Goal: Task Accomplishment & Management: Use online tool/utility

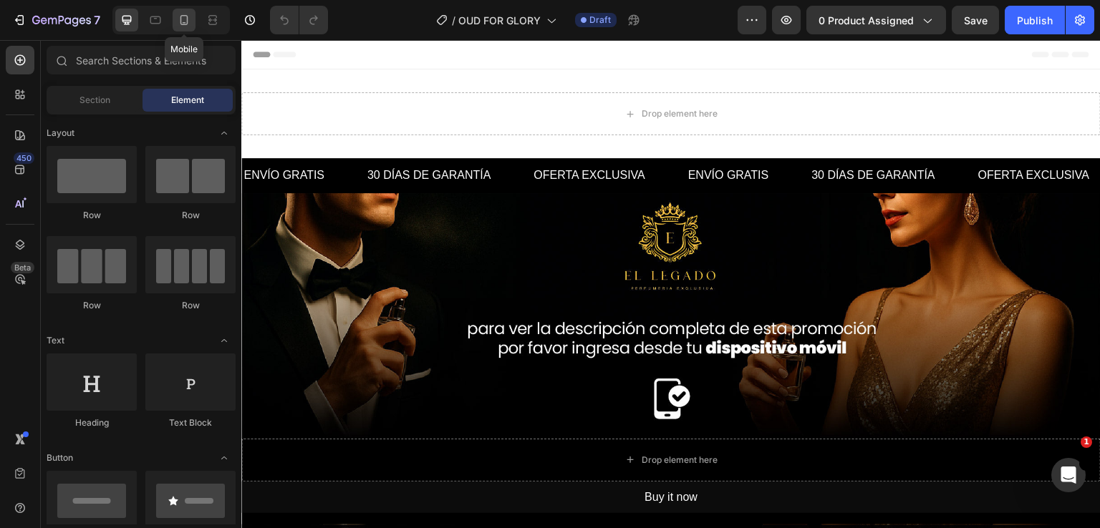
click at [185, 21] on icon at bounding box center [184, 20] width 14 height 14
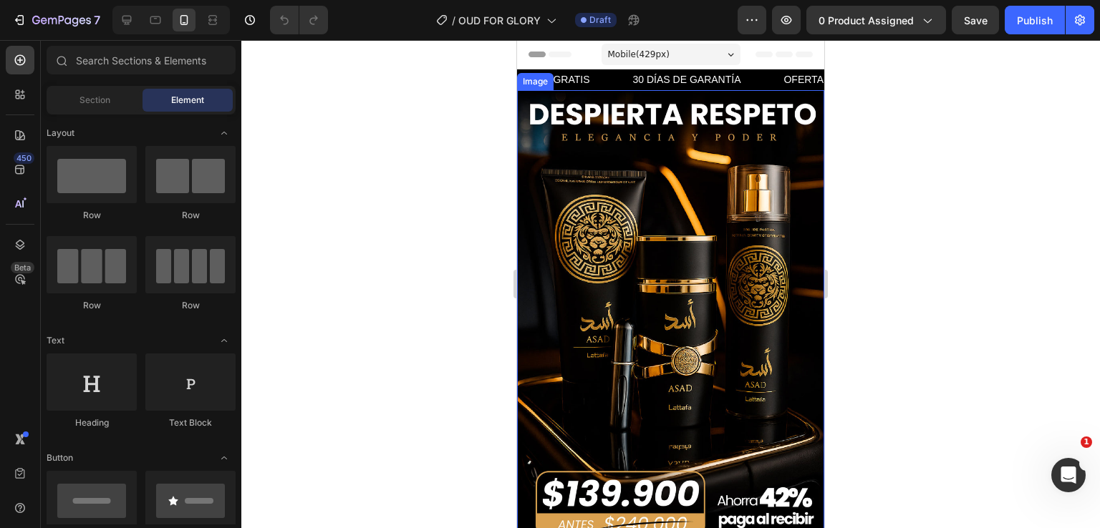
click at [599, 279] on img at bounding box center [670, 320] width 307 height 461
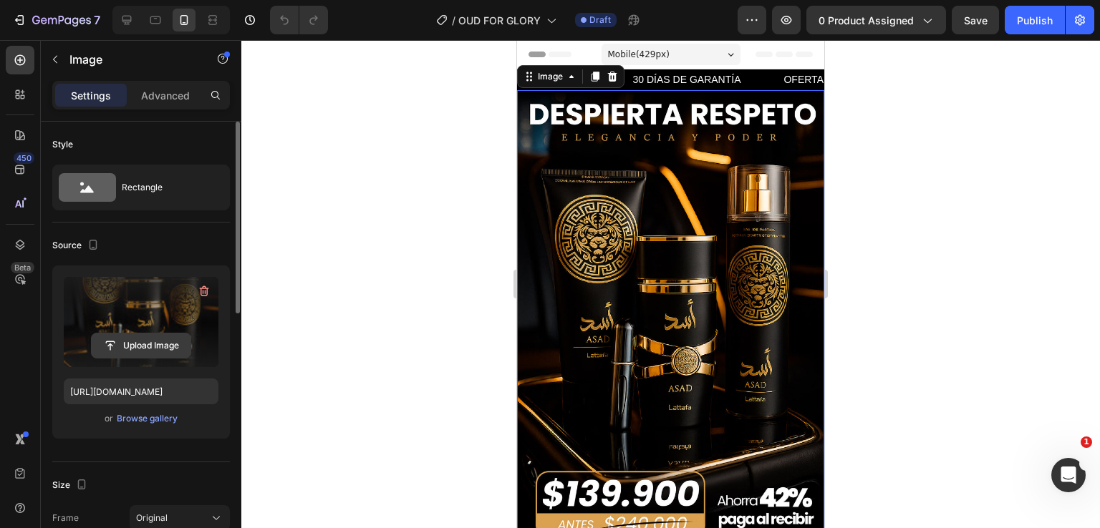
click at [142, 341] on input "file" at bounding box center [141, 346] width 99 height 24
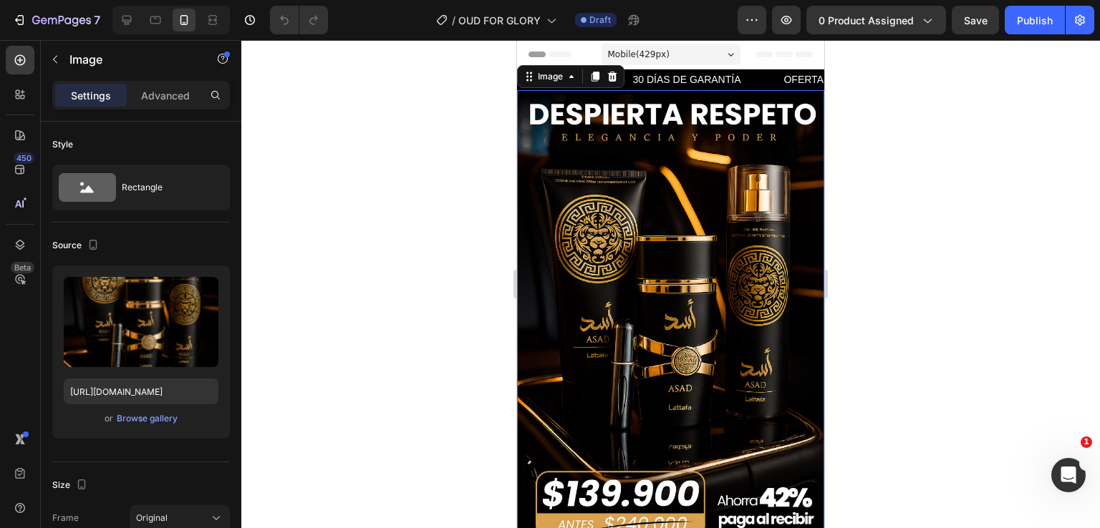
click at [719, 238] on img at bounding box center [670, 320] width 307 height 461
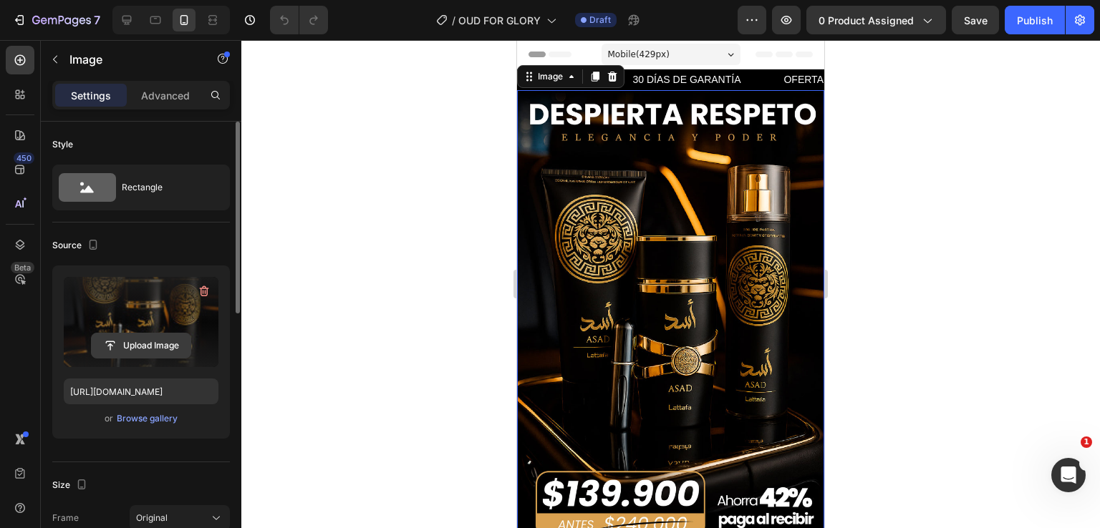
click at [161, 339] on input "file" at bounding box center [141, 346] width 99 height 24
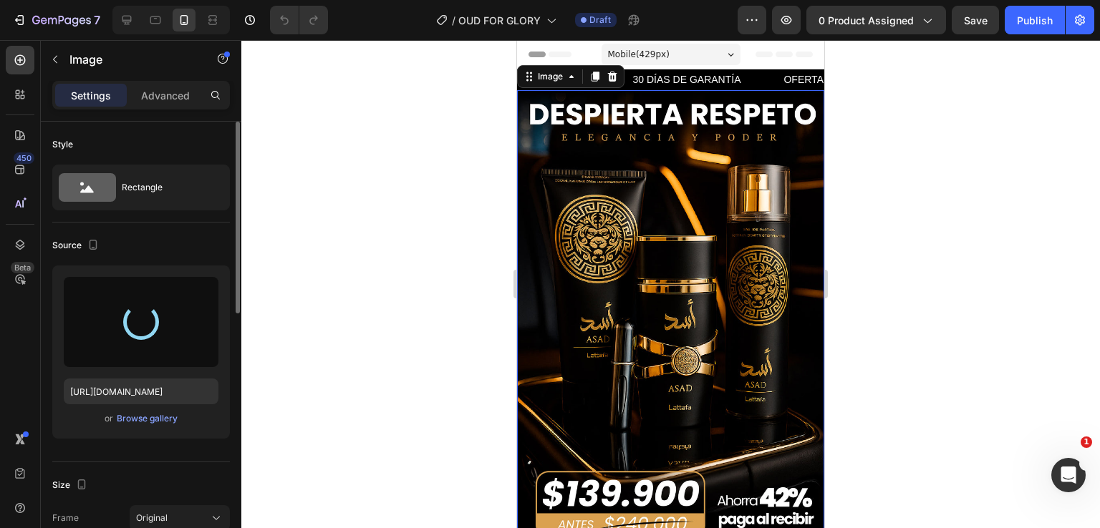
type input "[URL][DOMAIN_NAME]"
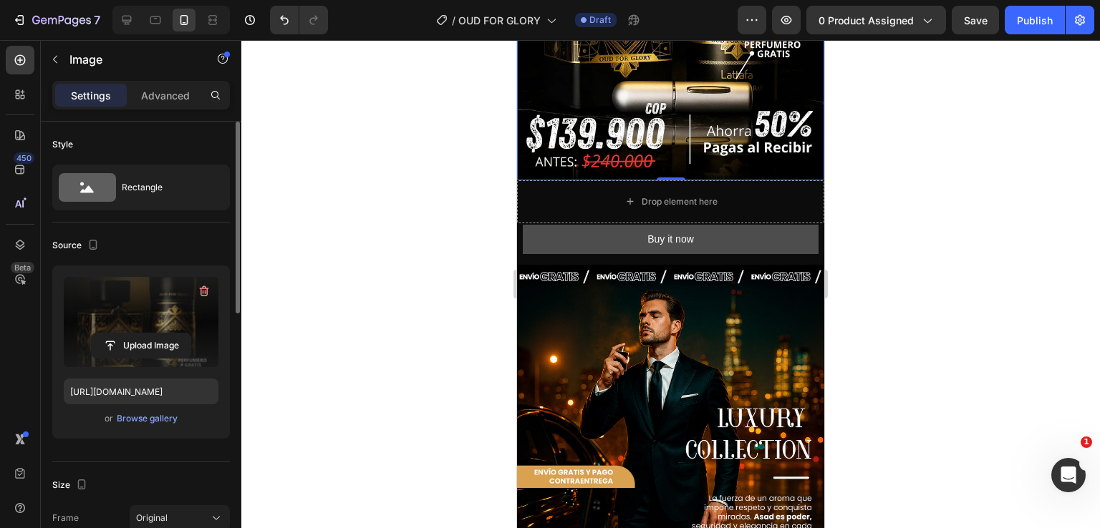
scroll to position [358, 0]
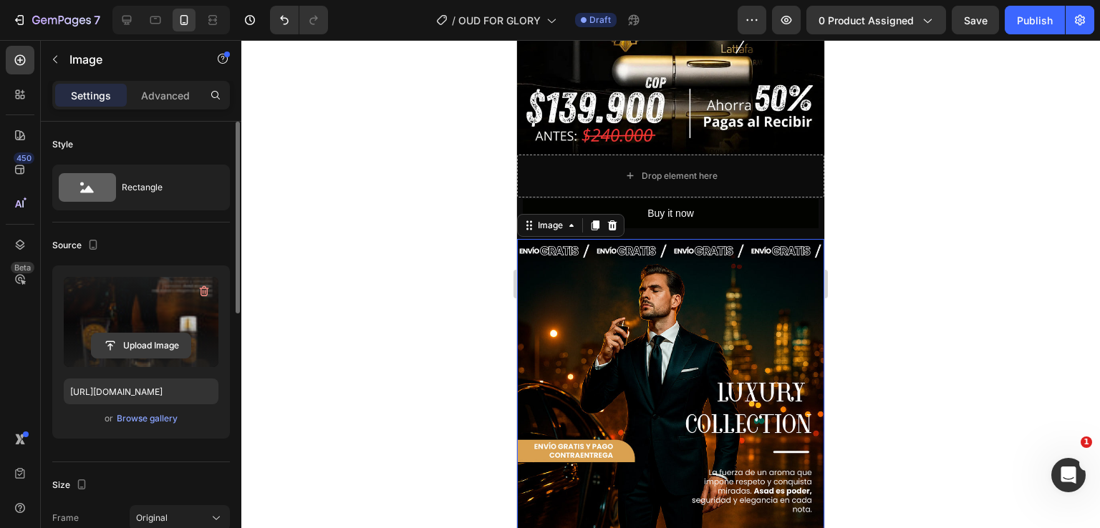
click at [163, 344] on input "file" at bounding box center [141, 346] width 99 height 24
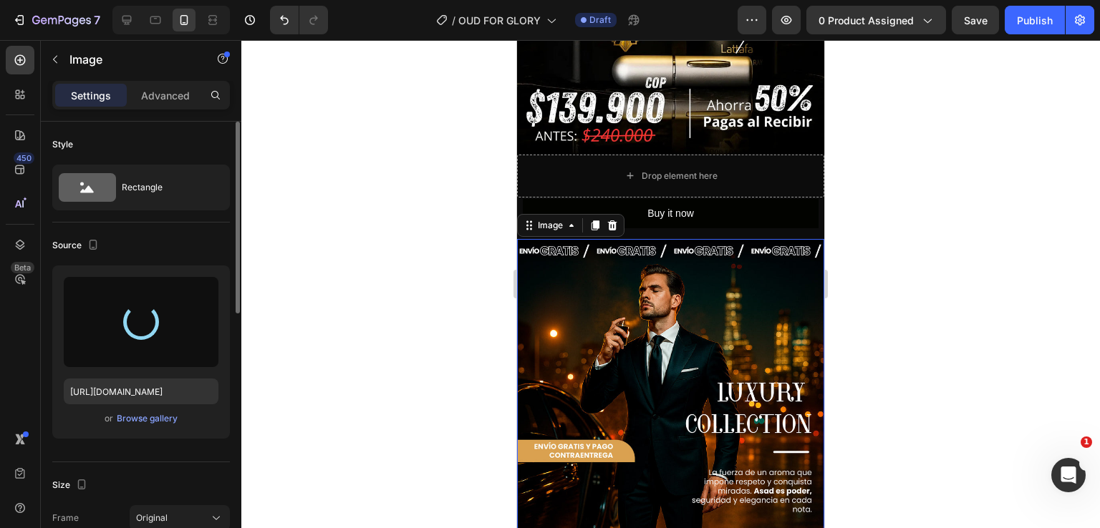
type input "[URL][DOMAIN_NAME]"
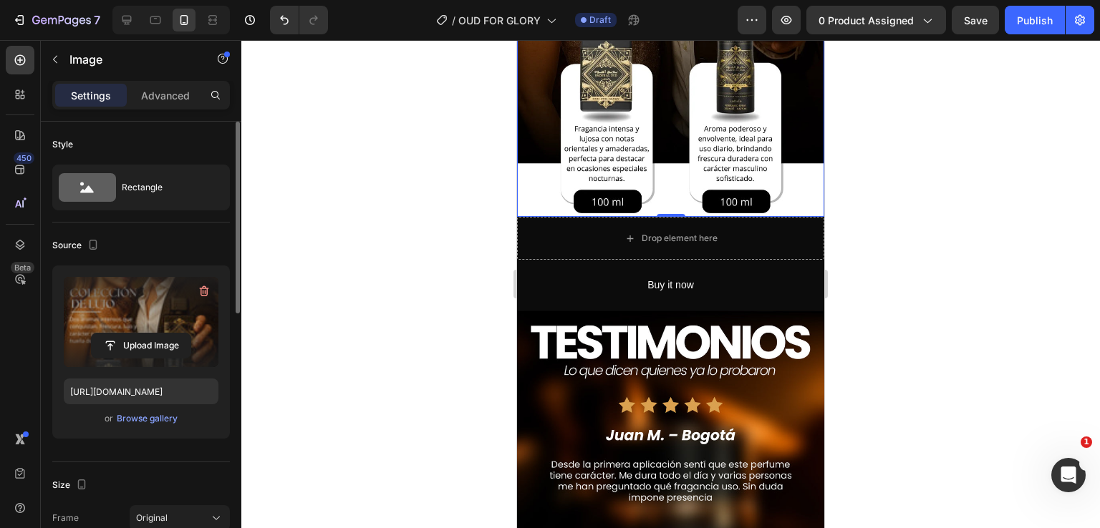
scroll to position [931, 0]
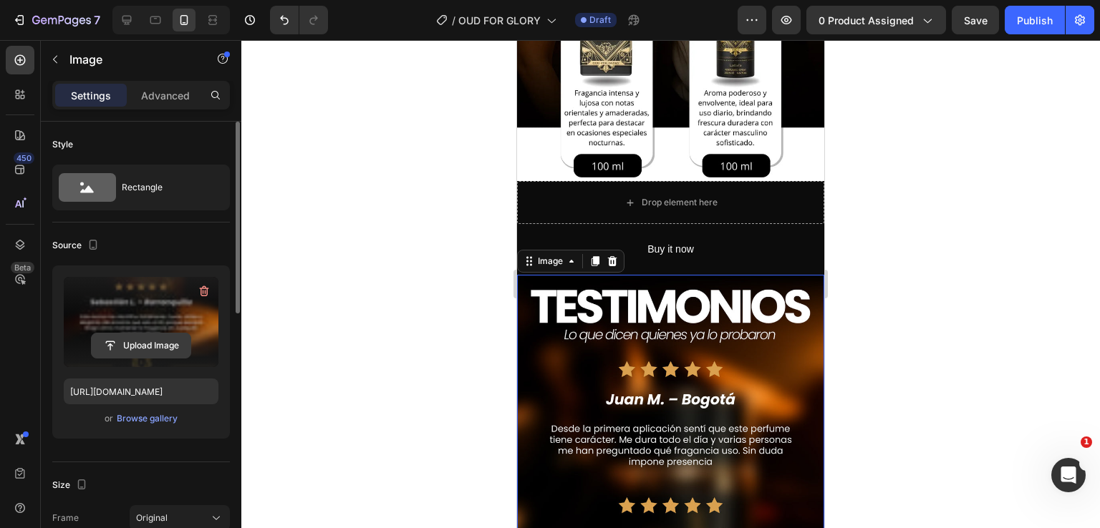
click at [119, 339] on input "file" at bounding box center [141, 346] width 99 height 24
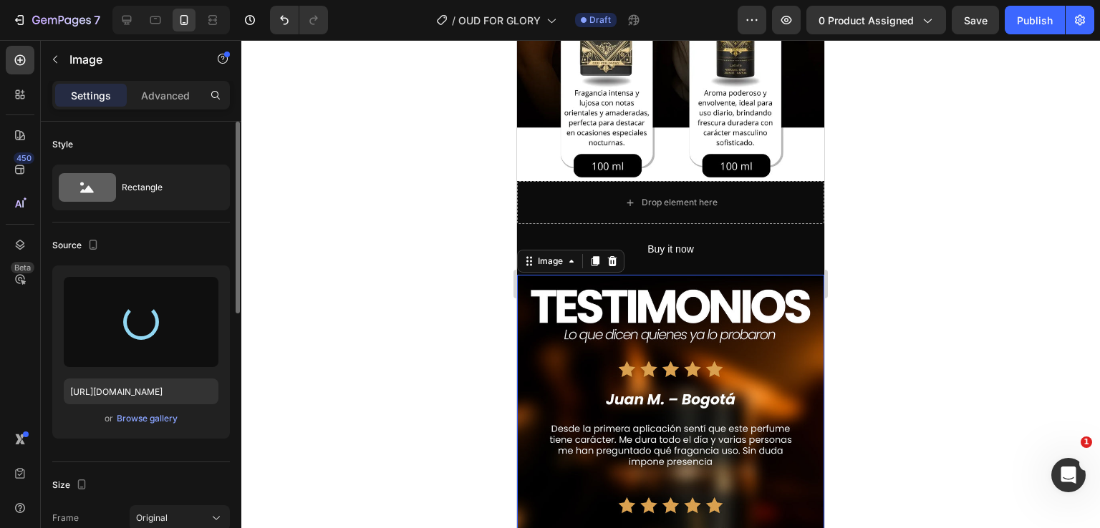
type input "[URL][DOMAIN_NAME]"
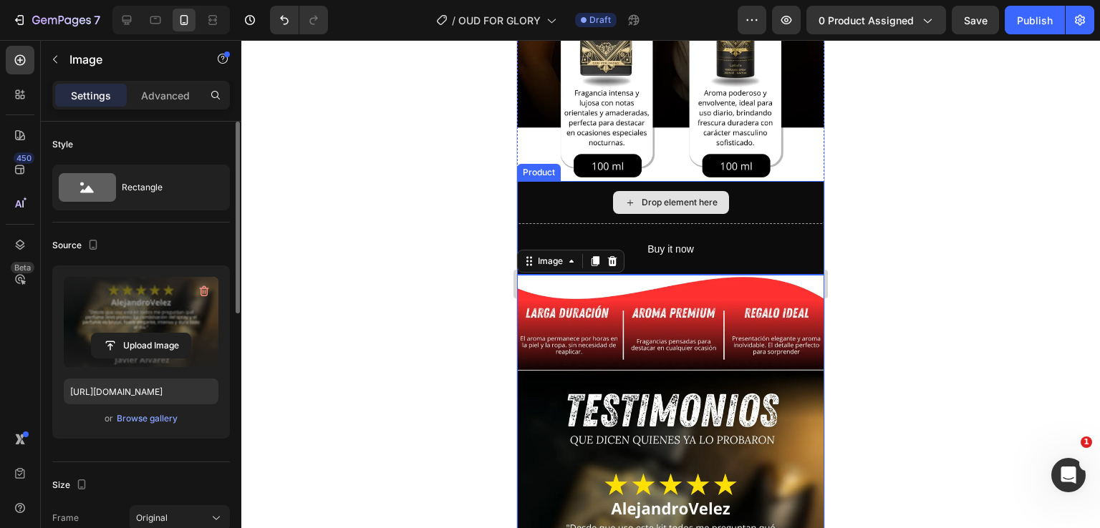
click at [530, 181] on div "Drop element here" at bounding box center [670, 202] width 307 height 43
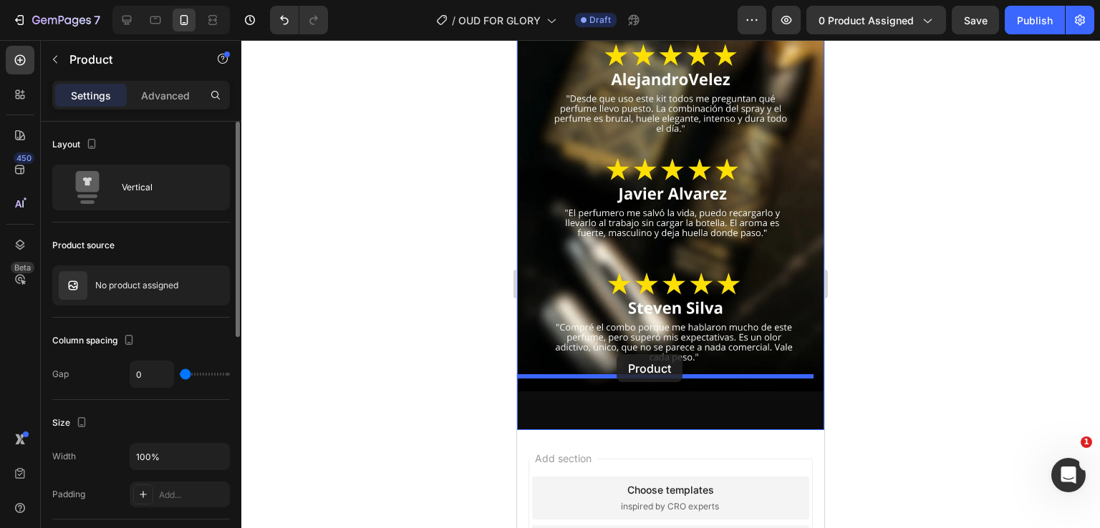
drag, startPoint x: 530, startPoint y: 131, endPoint x: 616, endPoint y: 354, distance: 239.6
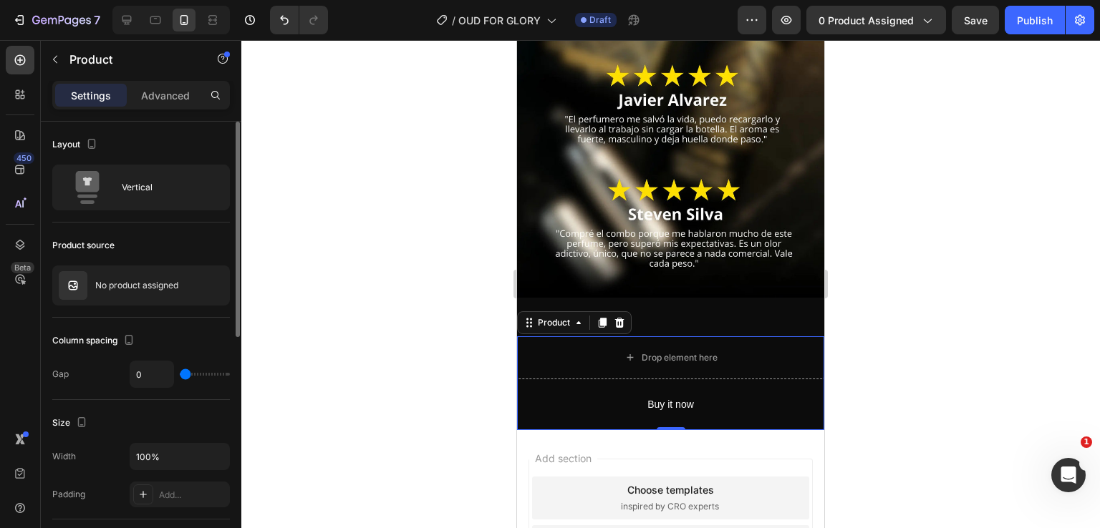
scroll to position [1266, 0]
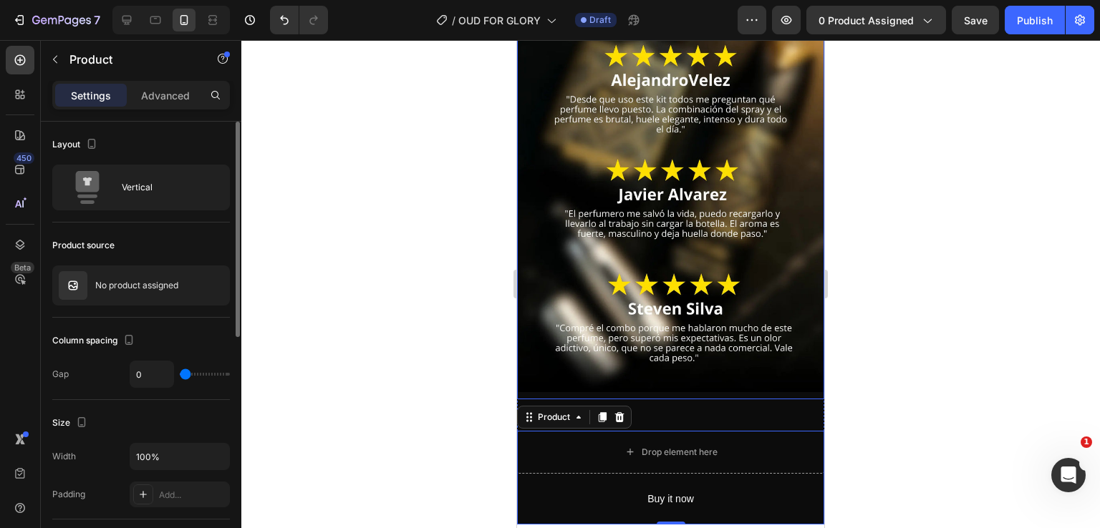
click at [685, 281] on img at bounding box center [670, 119] width 307 height 546
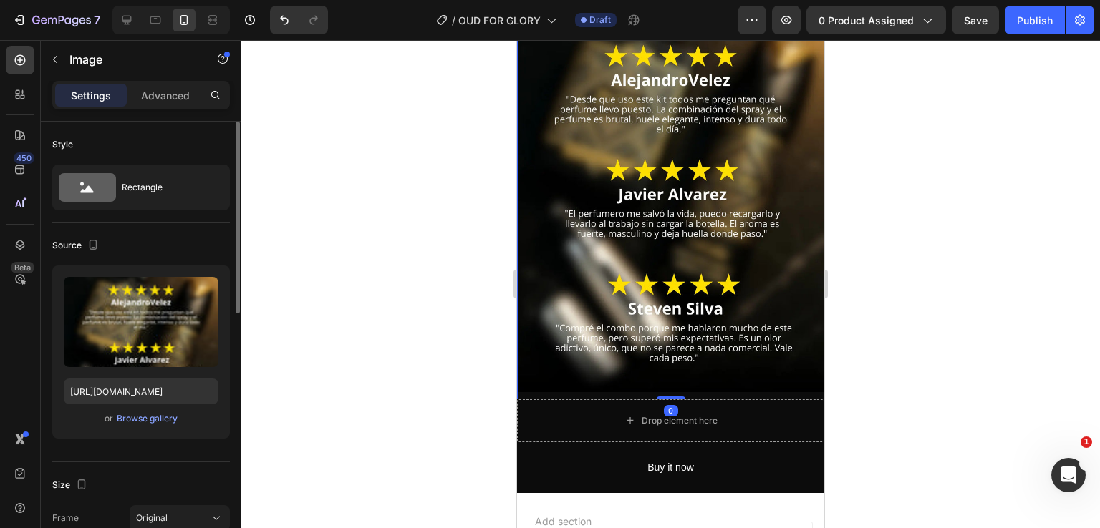
drag, startPoint x: 664, startPoint y: 375, endPoint x: 644, endPoint y: 221, distance: 155.9
click at [677, 301] on div "Image 0" at bounding box center [670, 122] width 307 height 553
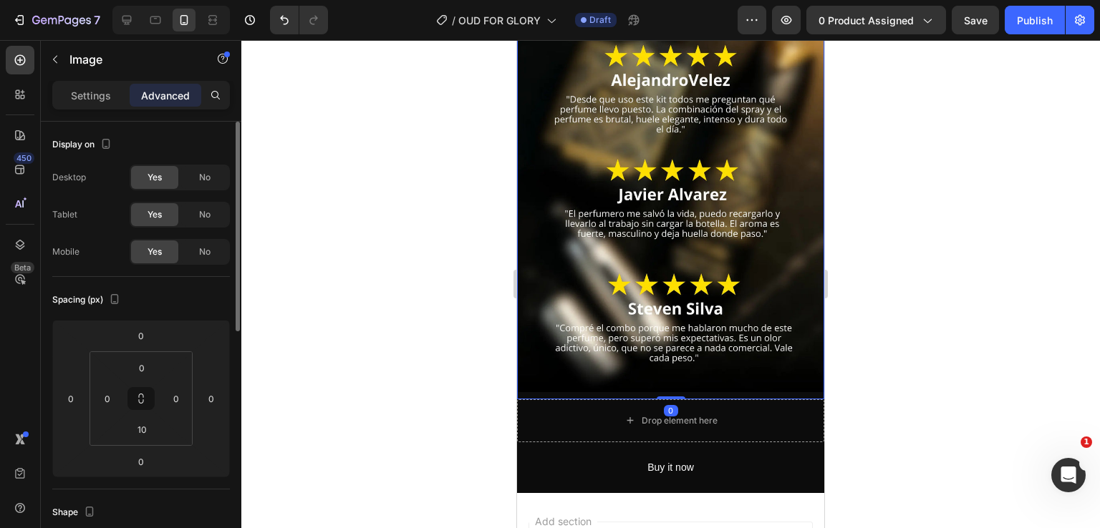
click at [643, 218] on img at bounding box center [670, 119] width 307 height 546
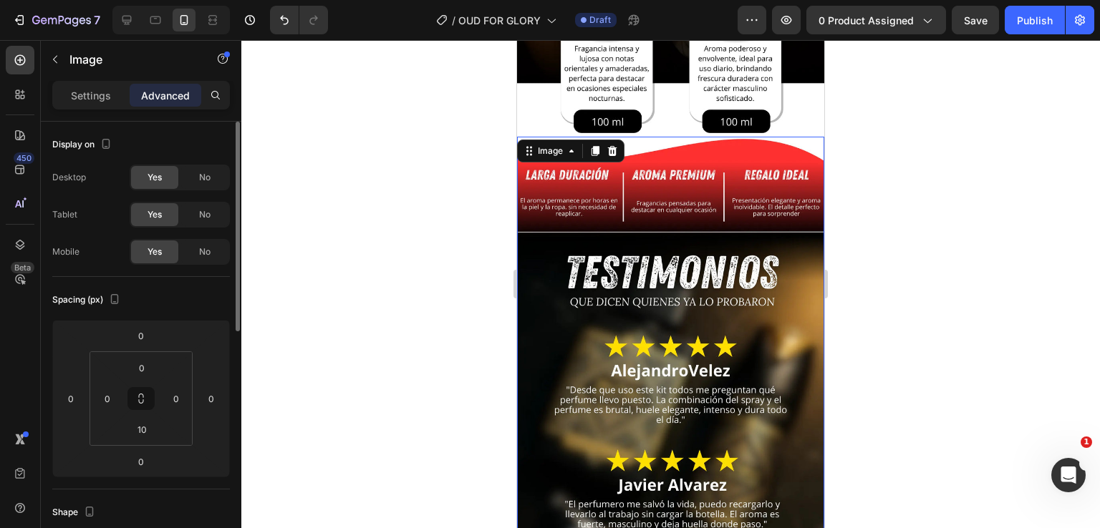
scroll to position [908, 0]
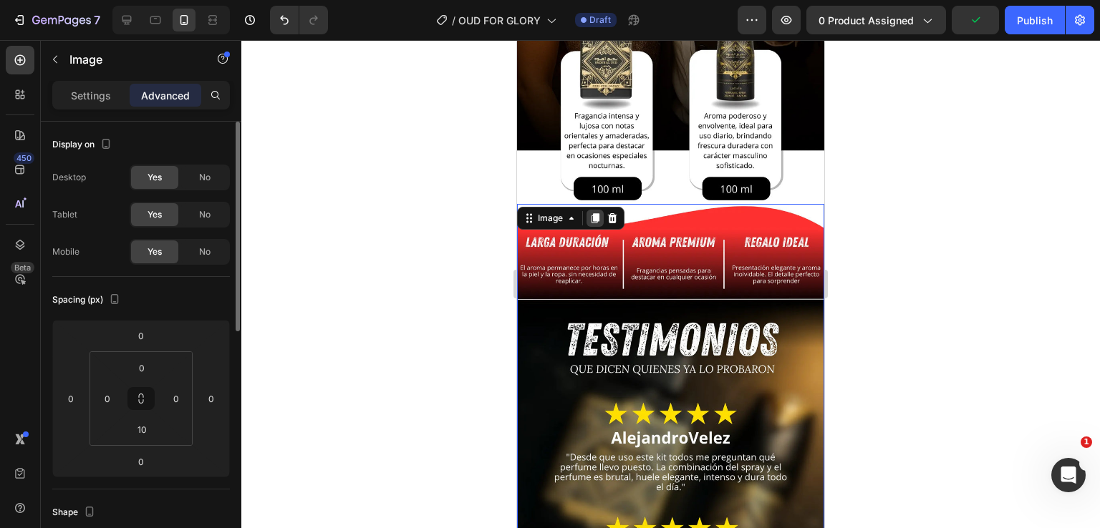
click at [596, 213] on icon at bounding box center [595, 218] width 8 height 10
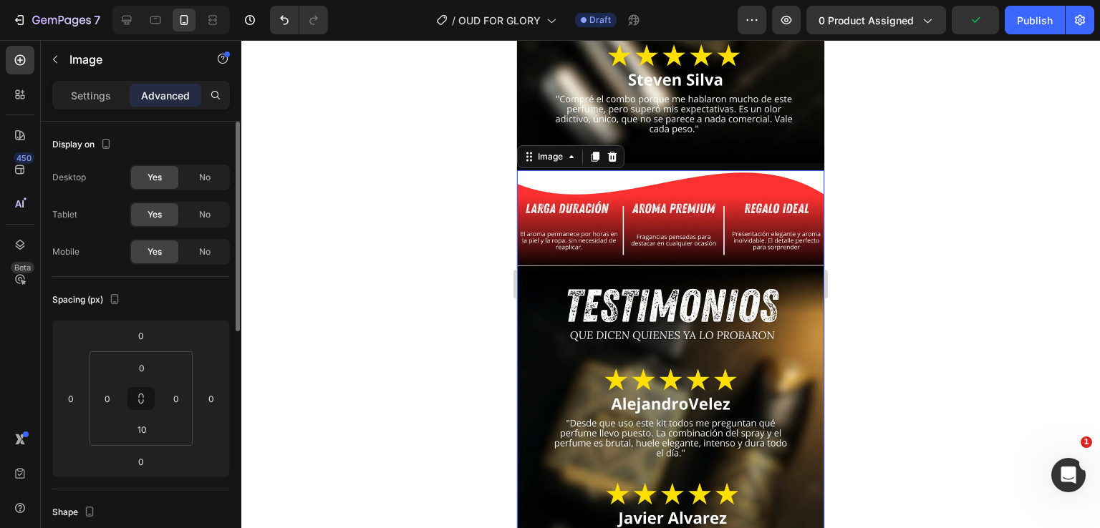
scroll to position [1521, 0]
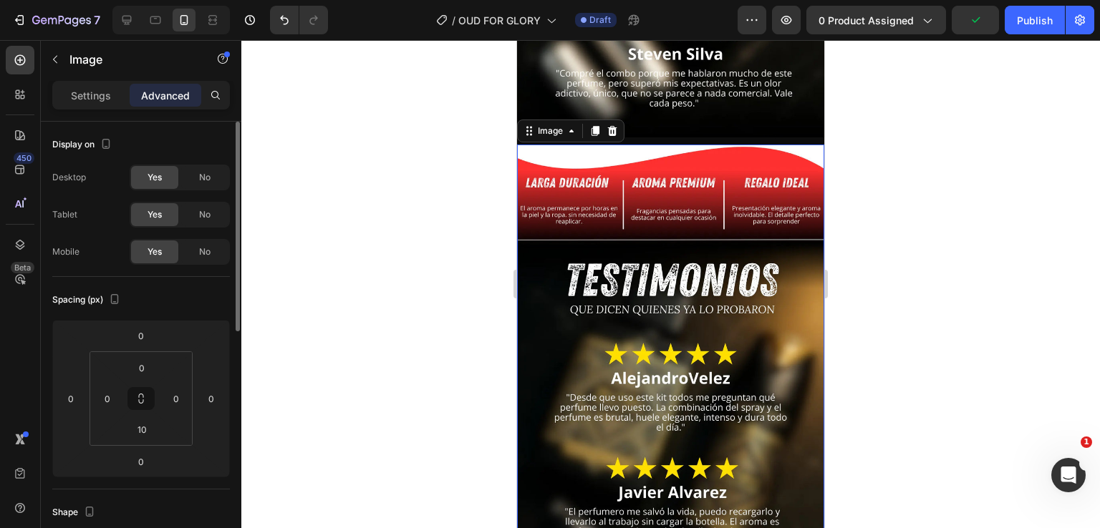
click at [596, 157] on img at bounding box center [670, 418] width 307 height 546
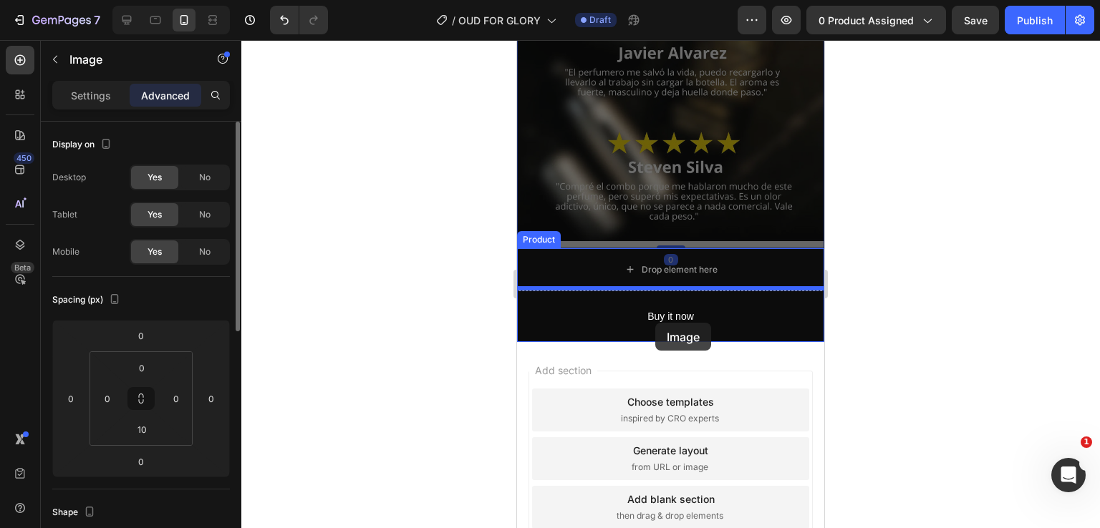
drag, startPoint x: 528, startPoint y: 83, endPoint x: 655, endPoint y: 323, distance: 271.6
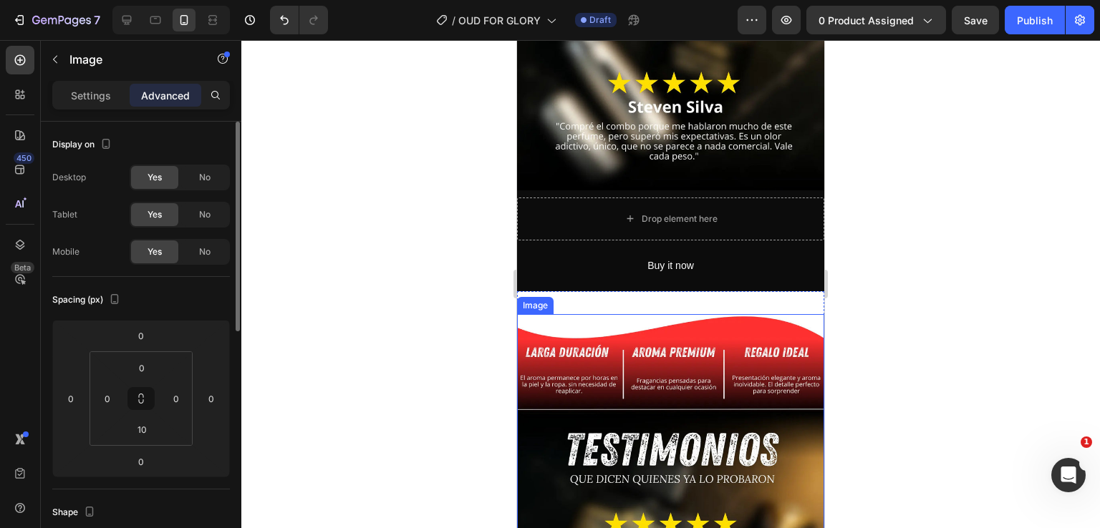
scroll to position [1561, 0]
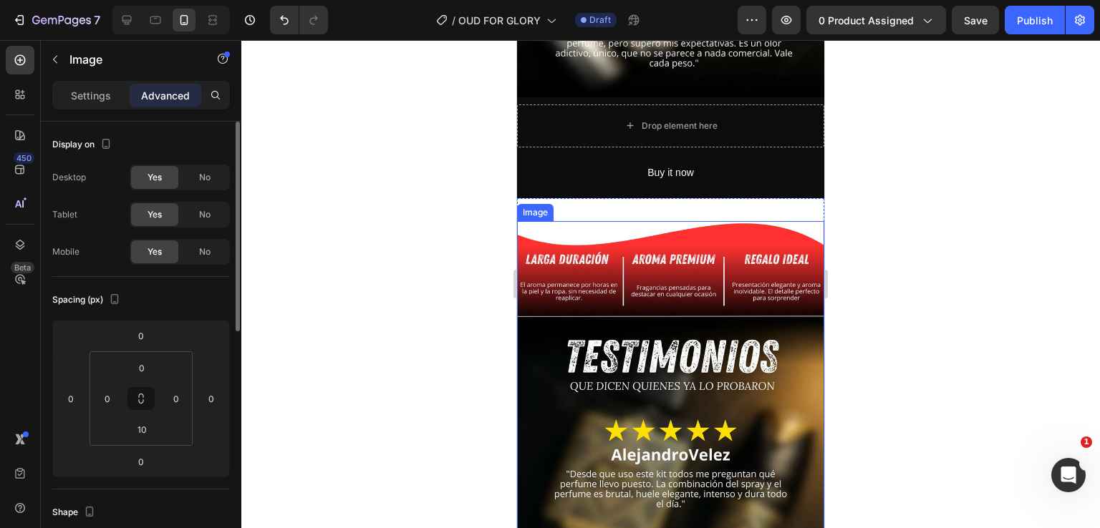
click at [590, 264] on img at bounding box center [670, 494] width 307 height 546
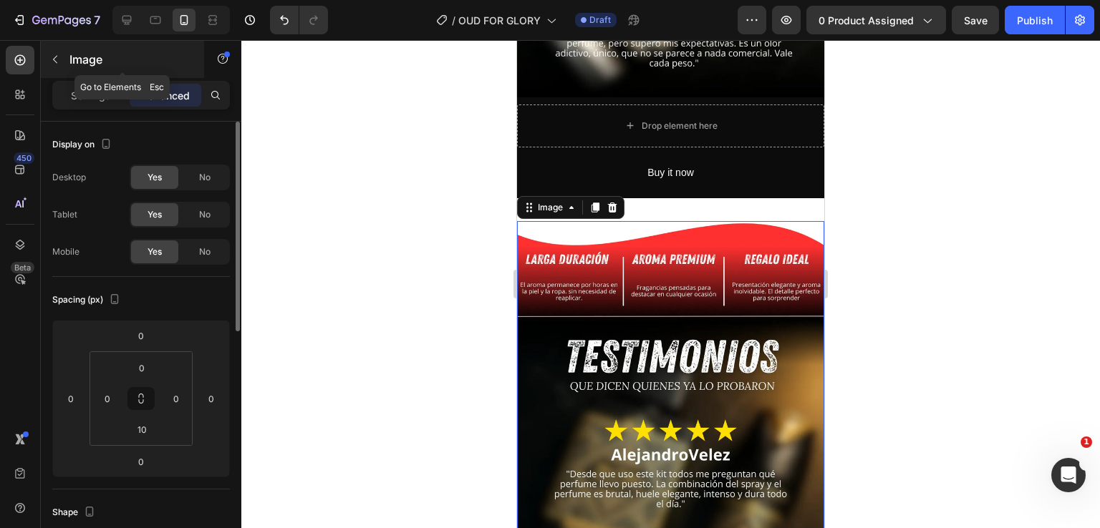
click at [57, 63] on icon "button" at bounding box center [55, 60] width 4 height 8
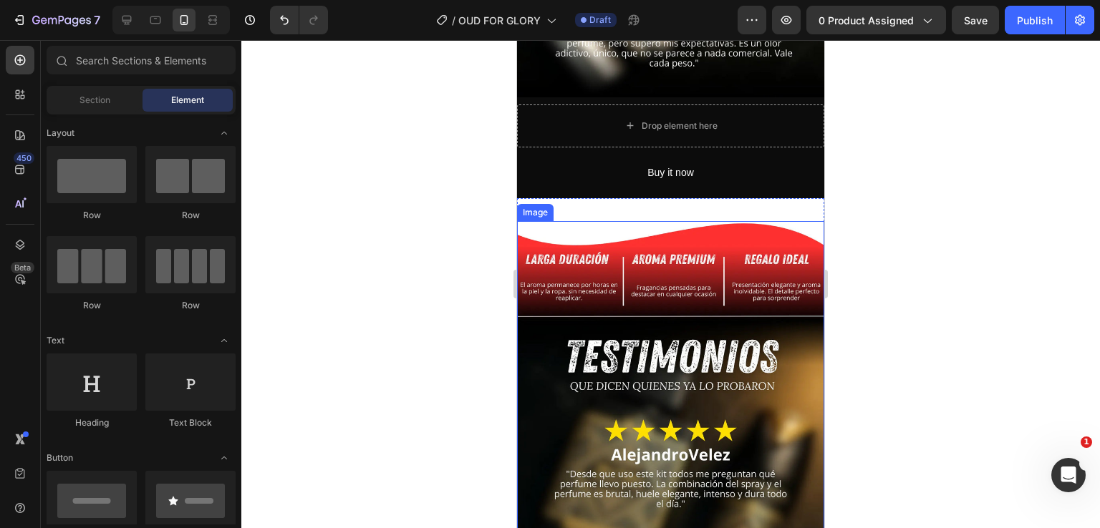
click at [716, 387] on img at bounding box center [670, 494] width 307 height 546
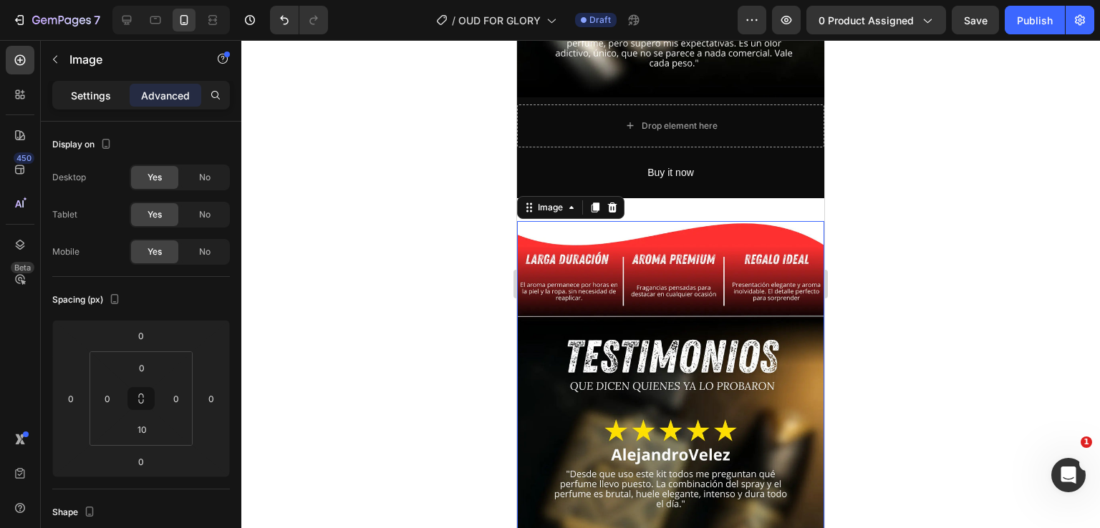
click at [95, 99] on p "Settings" at bounding box center [91, 95] width 40 height 15
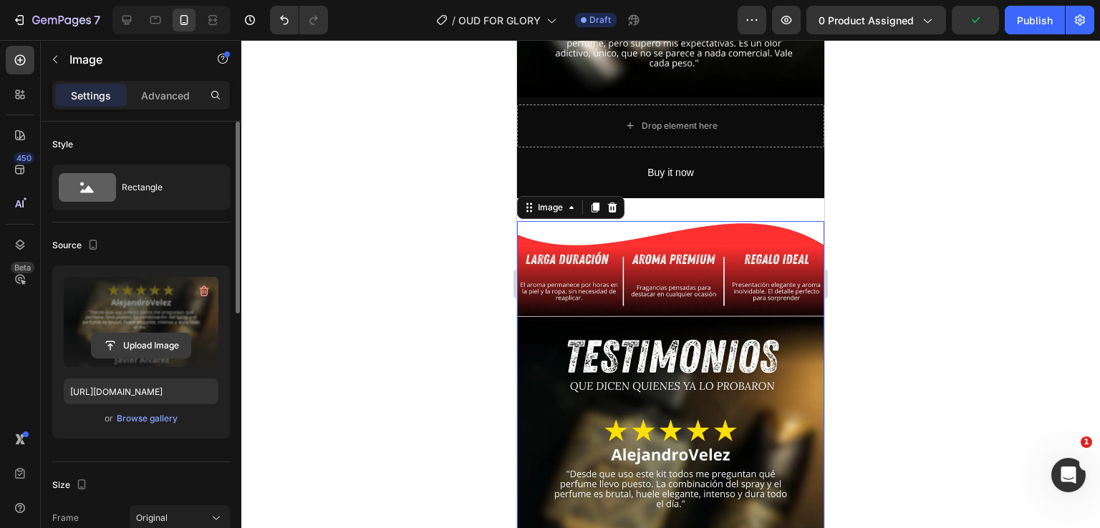
click at [143, 344] on input "file" at bounding box center [141, 346] width 99 height 24
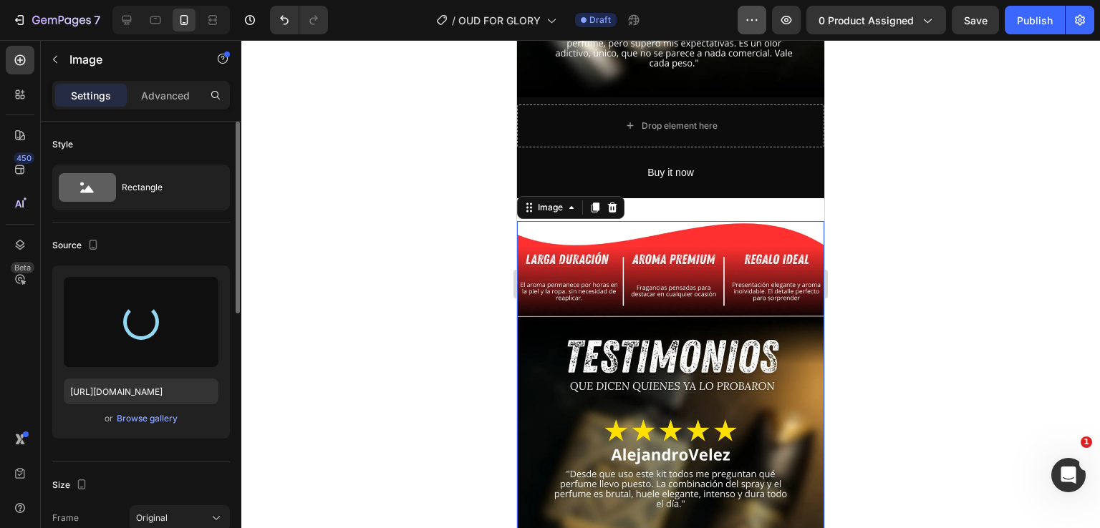
type input "[URL][DOMAIN_NAME]"
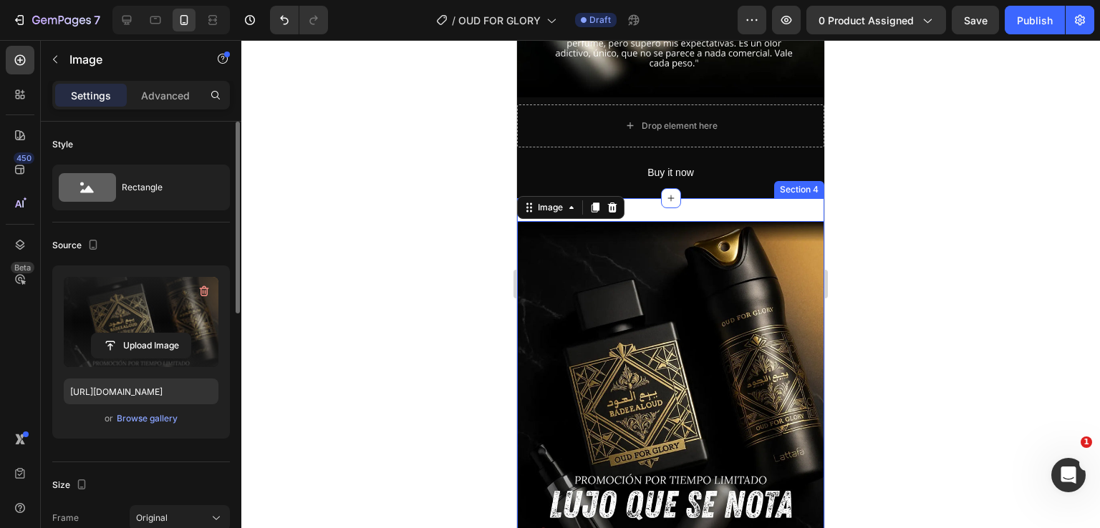
click at [727, 198] on div "Image 0 Section 4" at bounding box center [670, 401] width 307 height 407
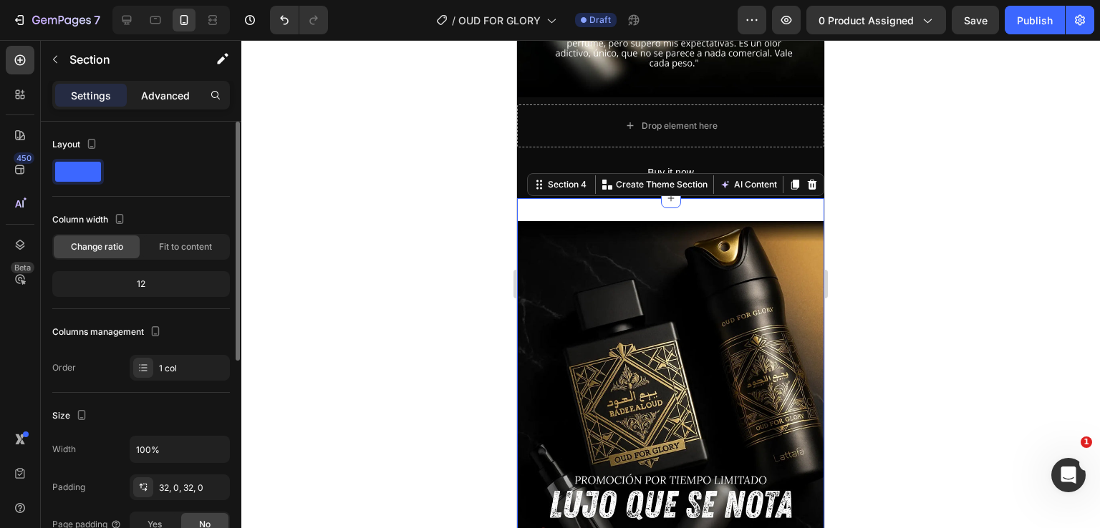
click at [172, 106] on div "Advanced" at bounding box center [166, 95] width 72 height 23
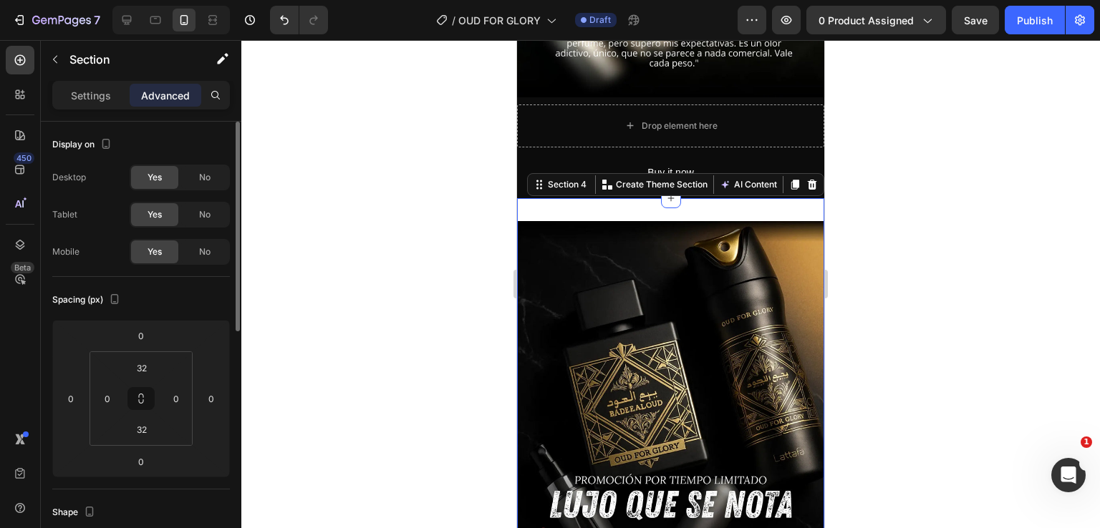
click at [170, 97] on p "Advanced" at bounding box center [165, 95] width 49 height 15
click at [141, 370] on input "32" at bounding box center [141, 367] width 29 height 21
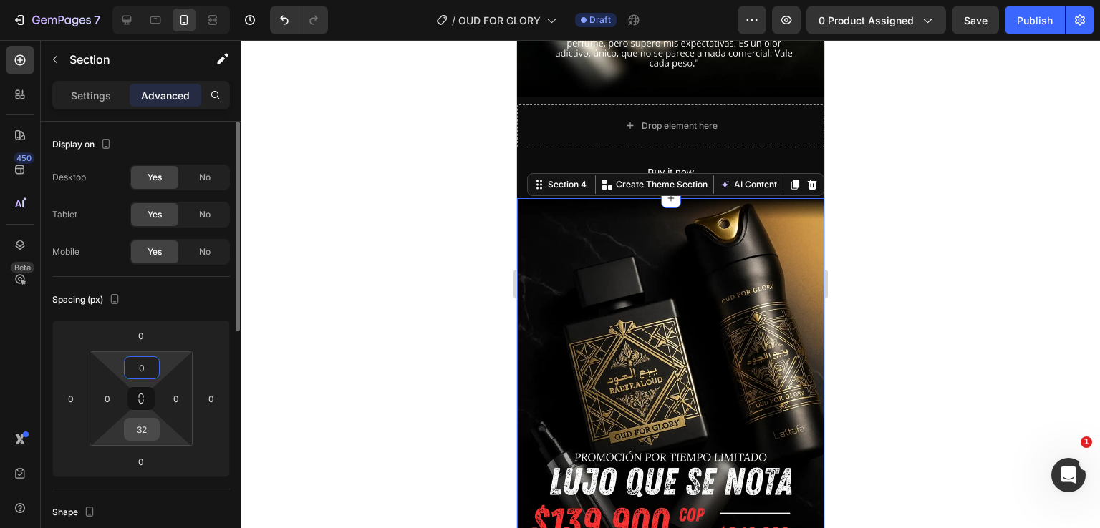
type input "0"
click at [143, 433] on input "32" at bounding box center [141, 429] width 29 height 21
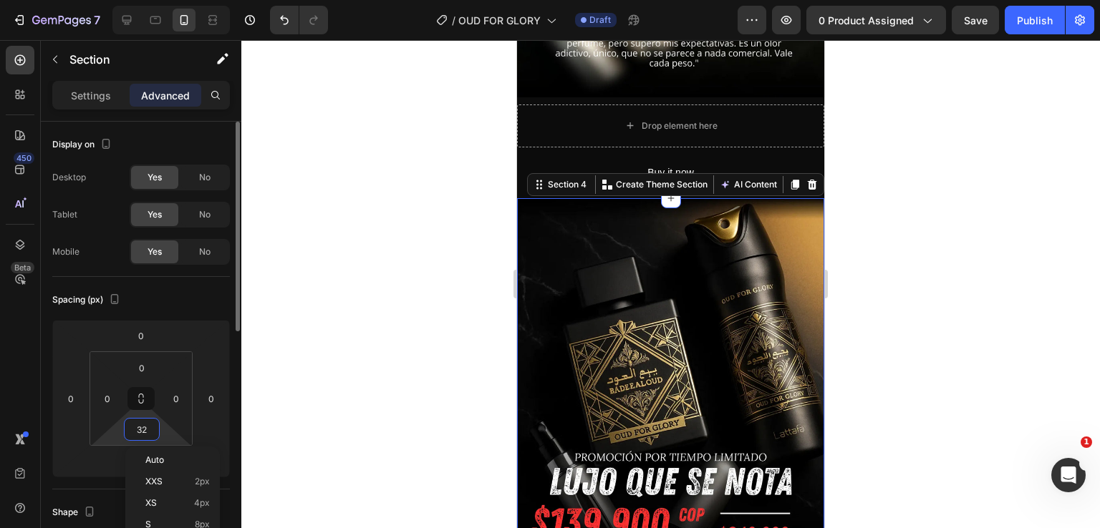
type input "0"
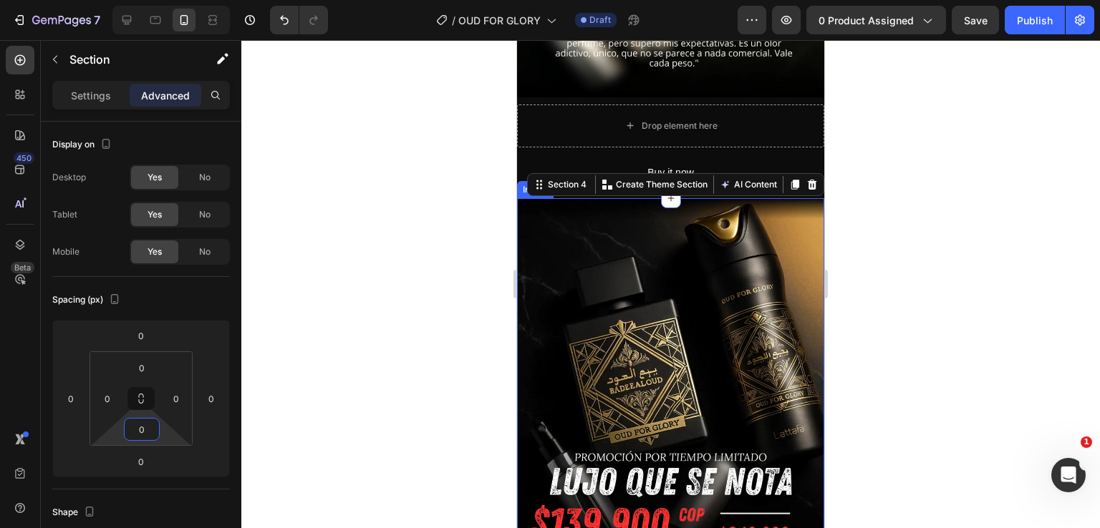
click at [957, 224] on div at bounding box center [670, 284] width 858 height 488
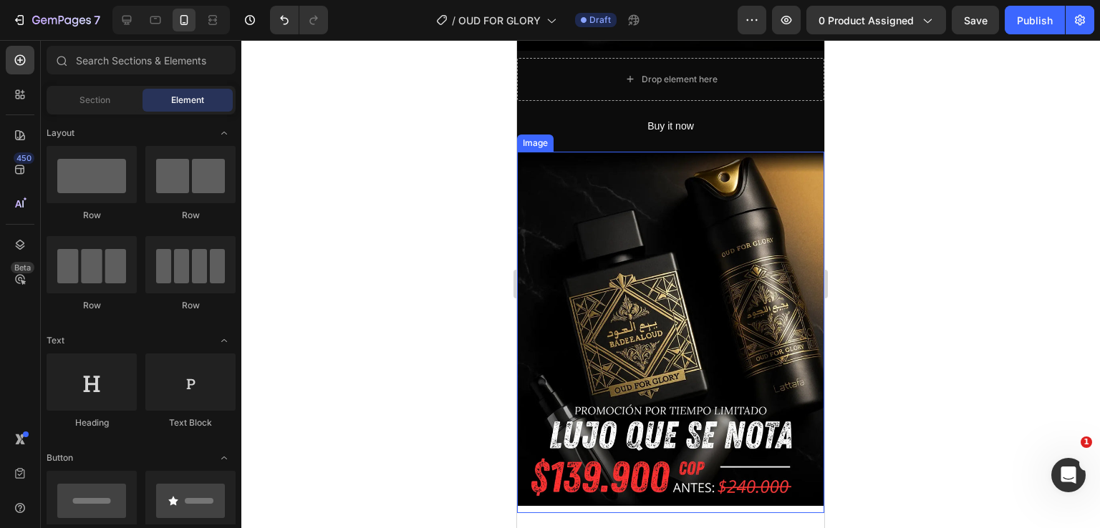
scroll to position [1632, 0]
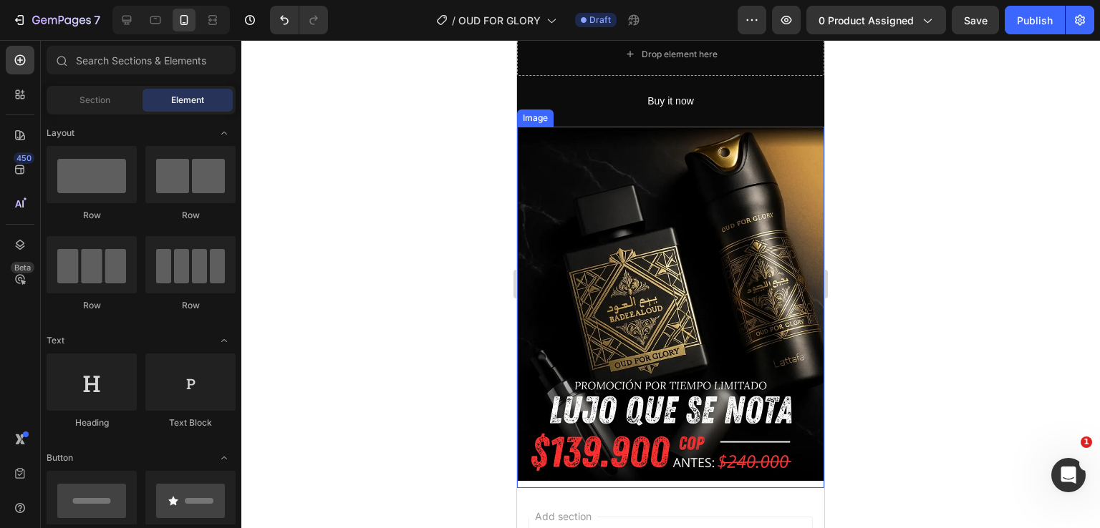
click at [684, 220] on img at bounding box center [670, 304] width 307 height 354
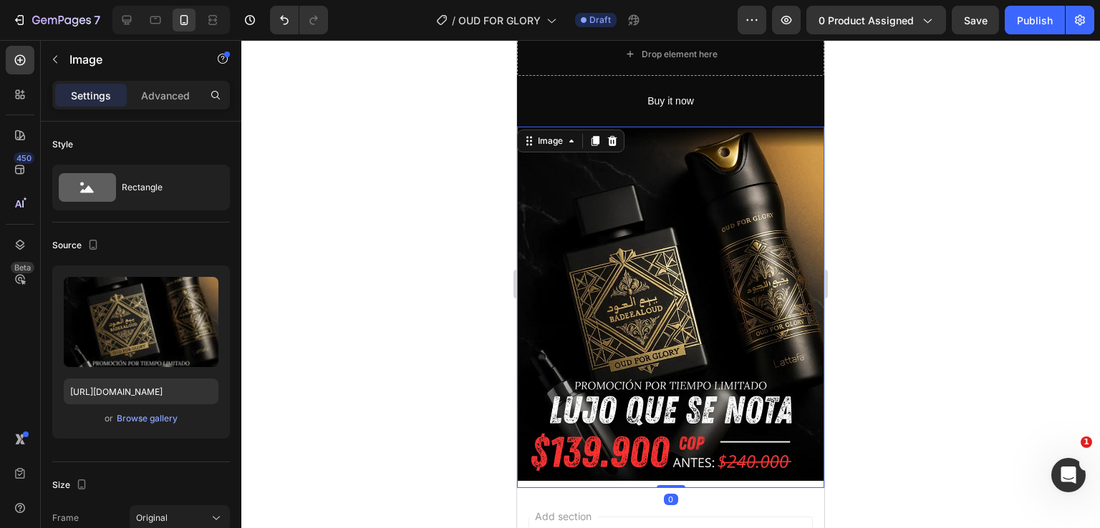
drag, startPoint x: 661, startPoint y: 419, endPoint x: 664, endPoint y: 395, distance: 23.9
click at [664, 395] on div "Image 0" at bounding box center [670, 308] width 307 height 362
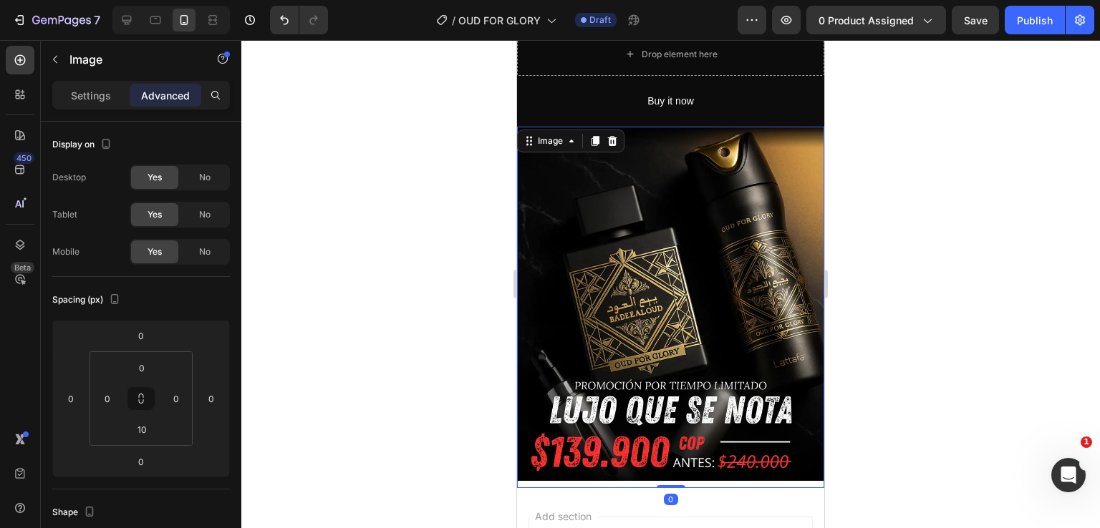
click at [573, 417] on div "Image 0" at bounding box center [670, 308] width 307 height 362
click at [143, 432] on input "10" at bounding box center [141, 429] width 29 height 21
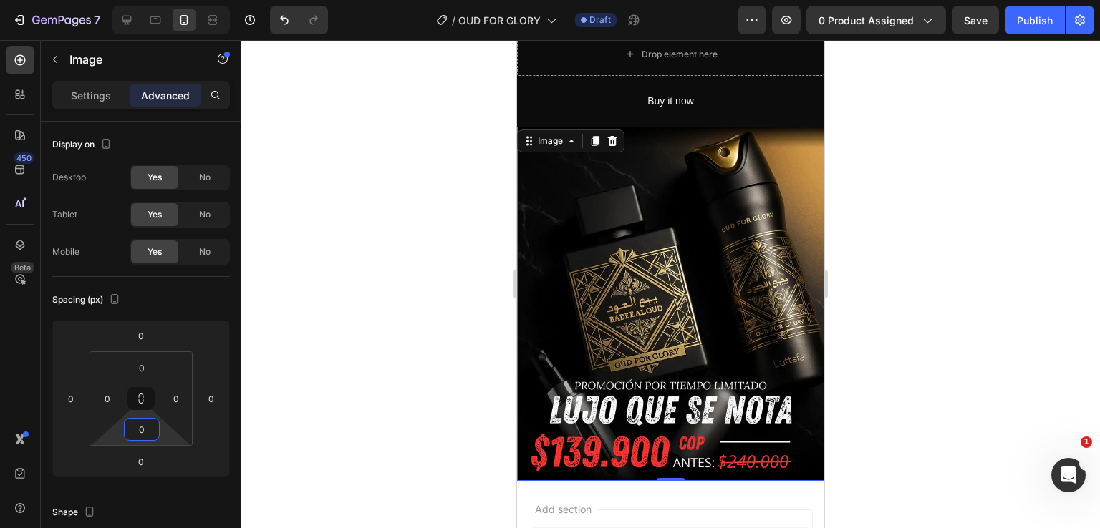
type input "0"
click at [778, 279] on img at bounding box center [670, 304] width 307 height 354
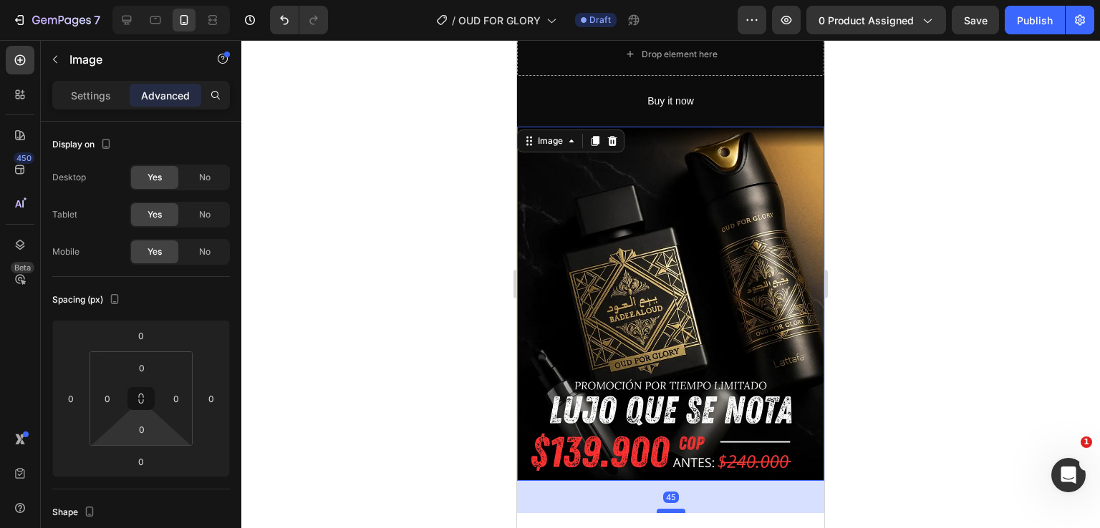
drag, startPoint x: 667, startPoint y: 414, endPoint x: 667, endPoint y: 446, distance: 32.2
click at [667, 509] on div at bounding box center [671, 511] width 29 height 4
type input "45"
click at [637, 481] on div "45" at bounding box center [670, 497] width 307 height 32
click at [90, 97] on p "Settings" at bounding box center [91, 95] width 40 height 15
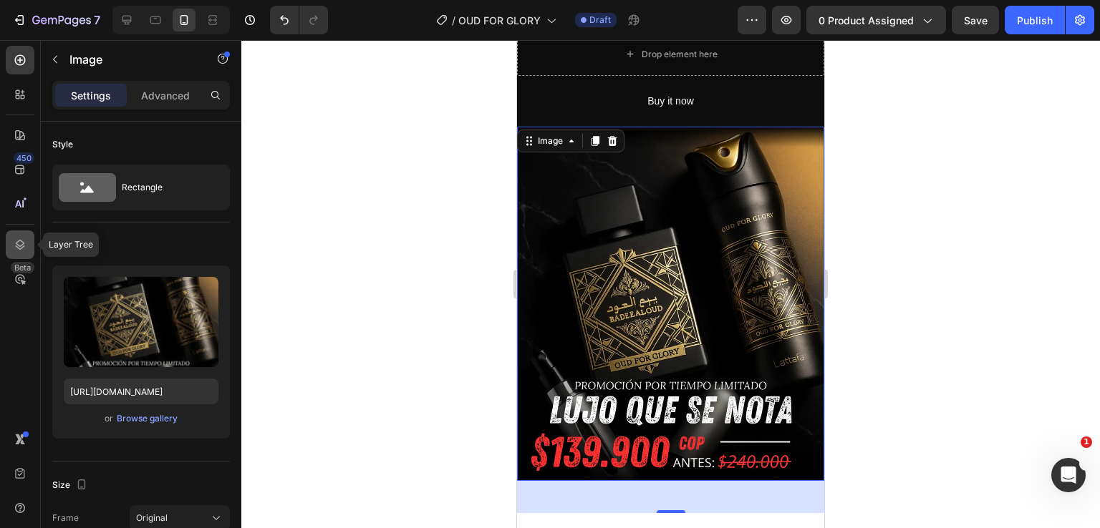
click at [14, 250] on icon at bounding box center [20, 245] width 14 height 14
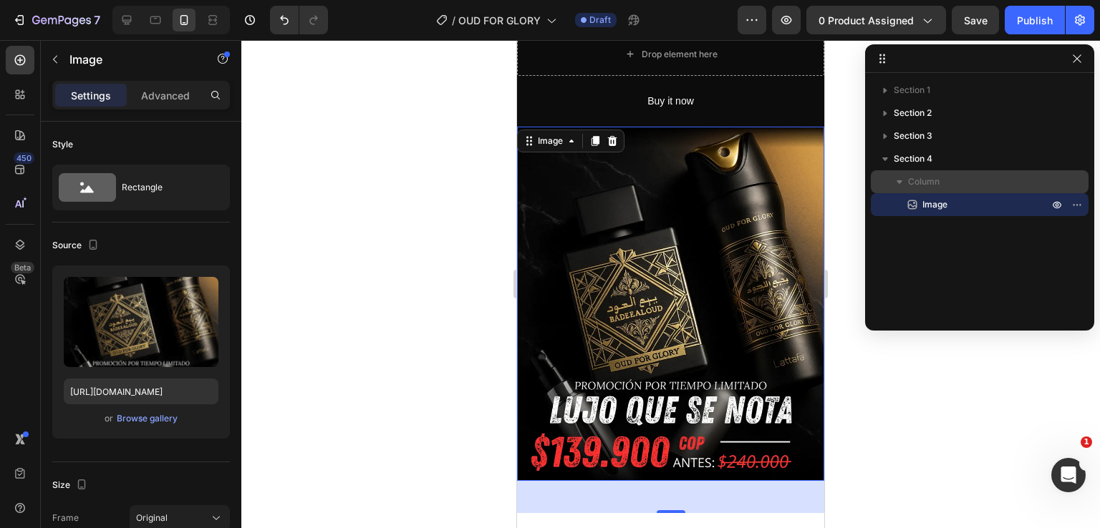
drag, startPoint x: 939, startPoint y: 181, endPoint x: 163, endPoint y: 150, distance: 776.8
click at [939, 181] on p "Column" at bounding box center [979, 182] width 143 height 14
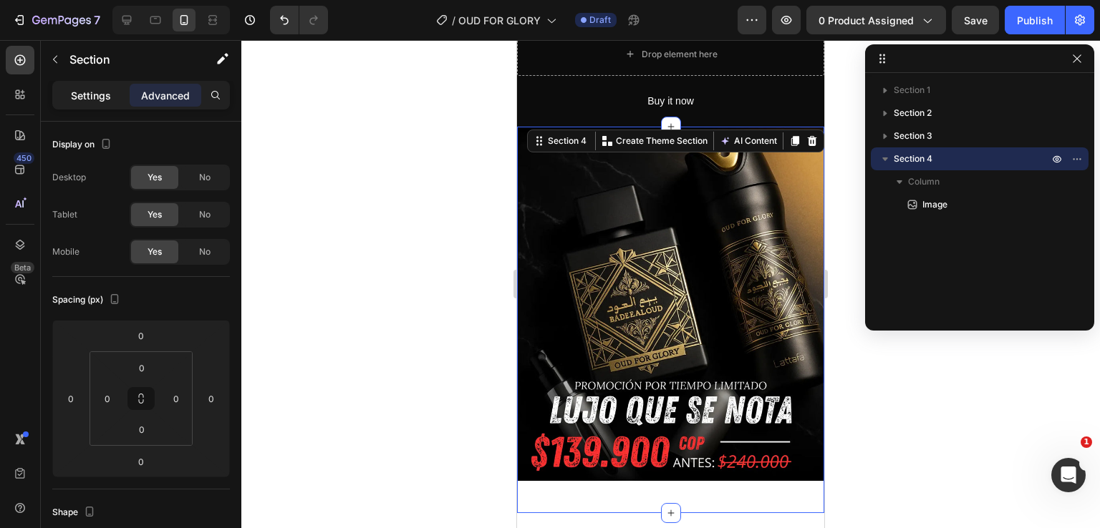
click at [104, 97] on p "Settings" at bounding box center [91, 95] width 40 height 15
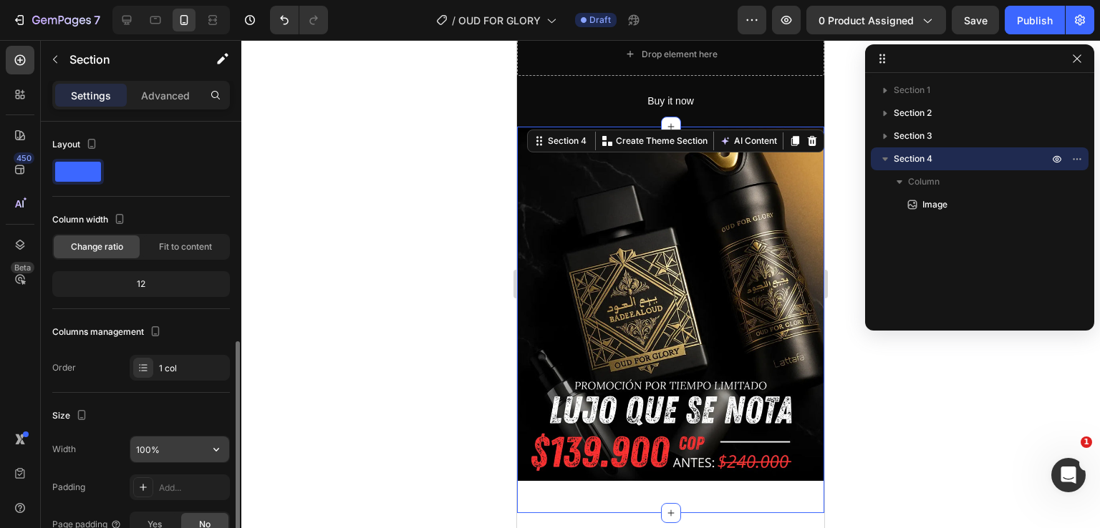
scroll to position [215, 0]
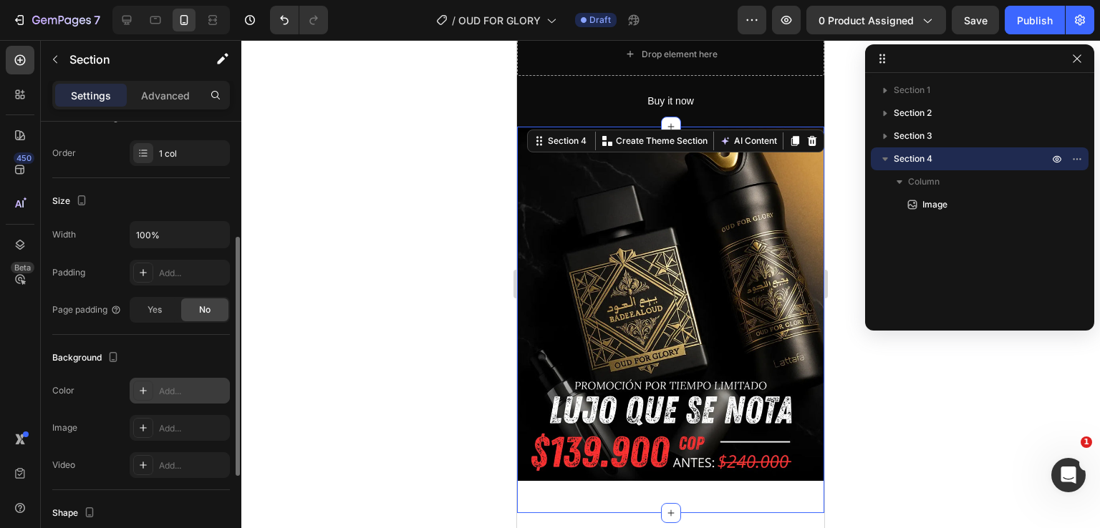
click at [149, 394] on div at bounding box center [143, 391] width 20 height 20
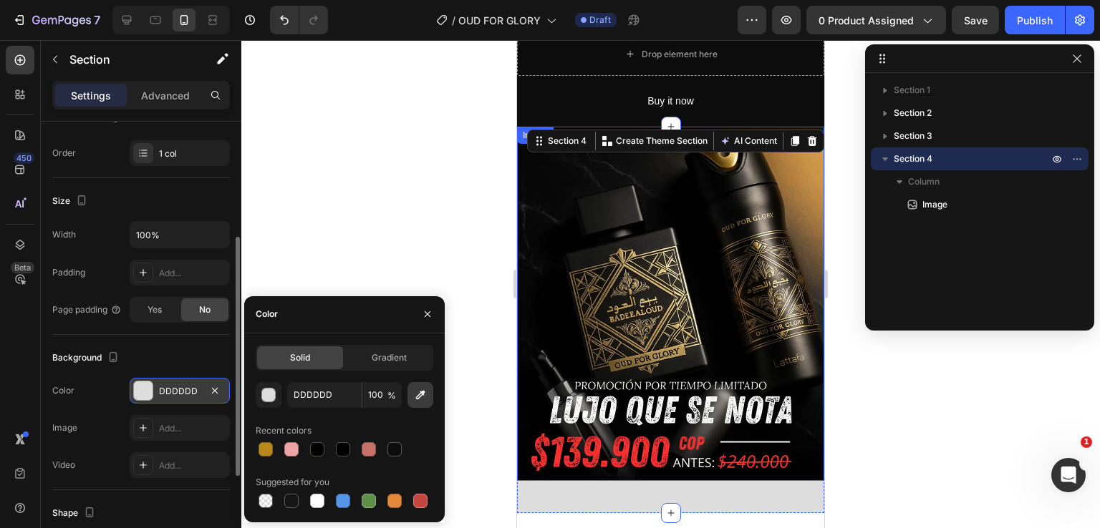
click at [420, 393] on icon "button" at bounding box center [420, 395] width 14 height 14
type input "151515"
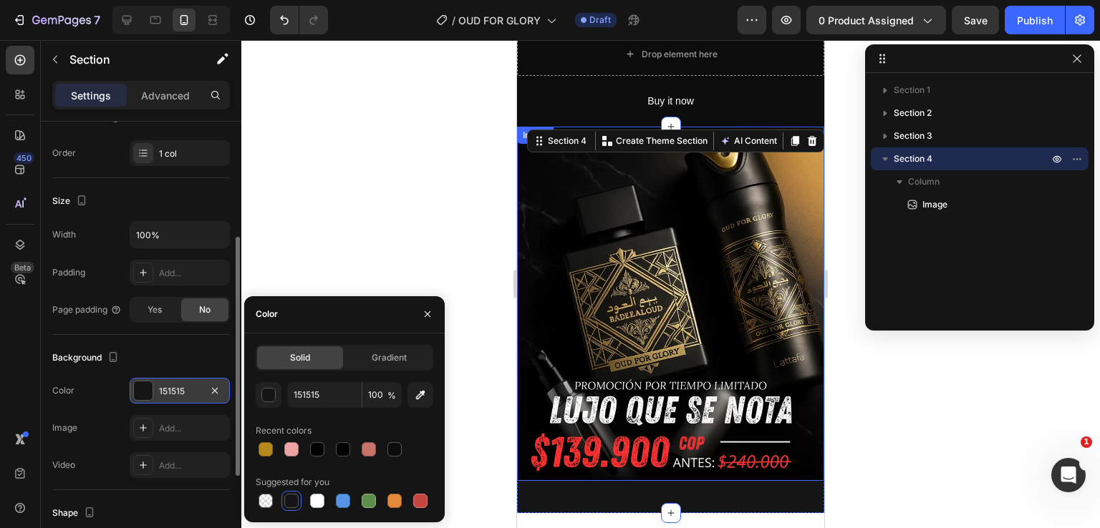
click at [195, 362] on div "Background" at bounding box center [141, 358] width 178 height 23
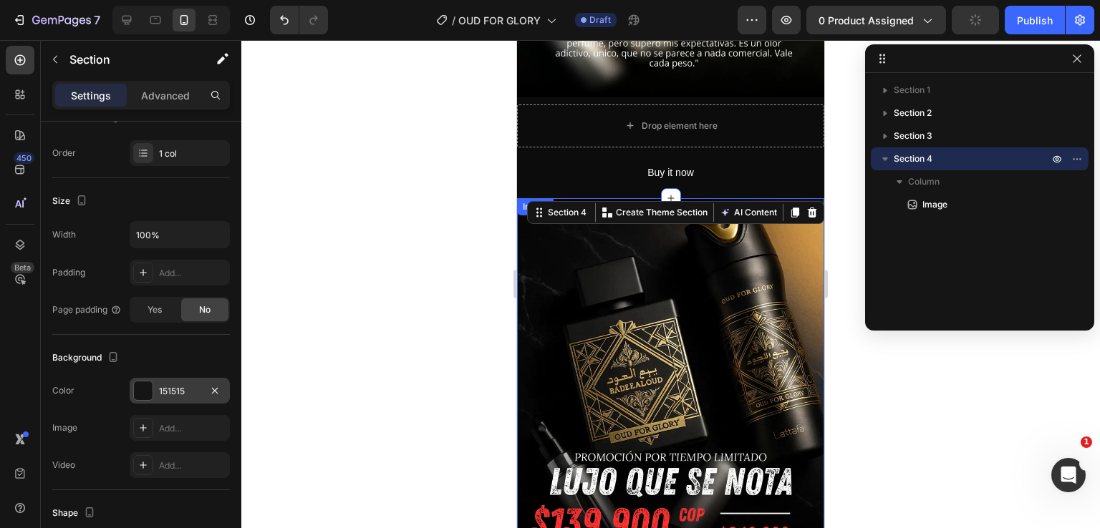
scroll to position [1418, 0]
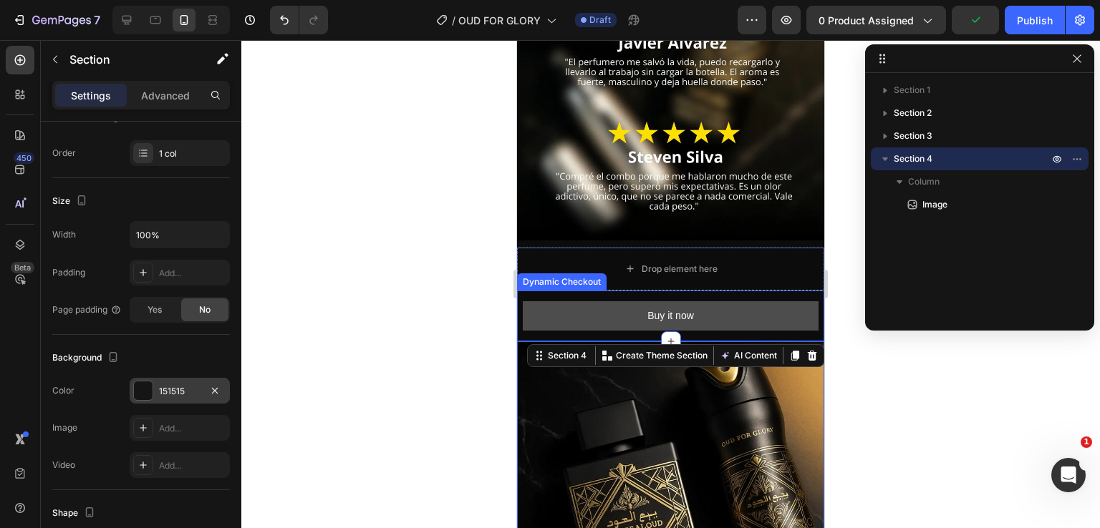
click at [598, 301] on button "Buy it now" at bounding box center [671, 315] width 296 height 29
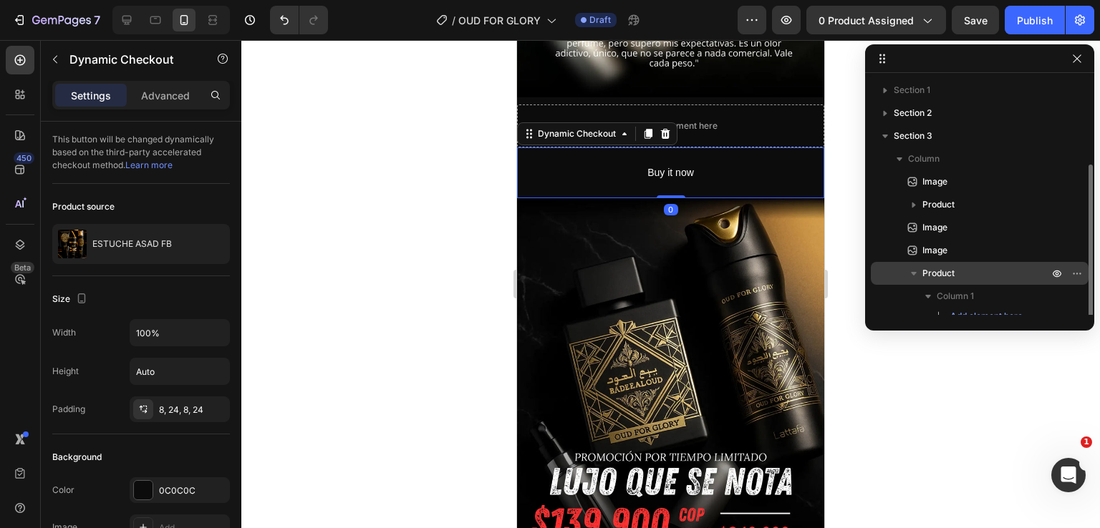
scroll to position [52, 0]
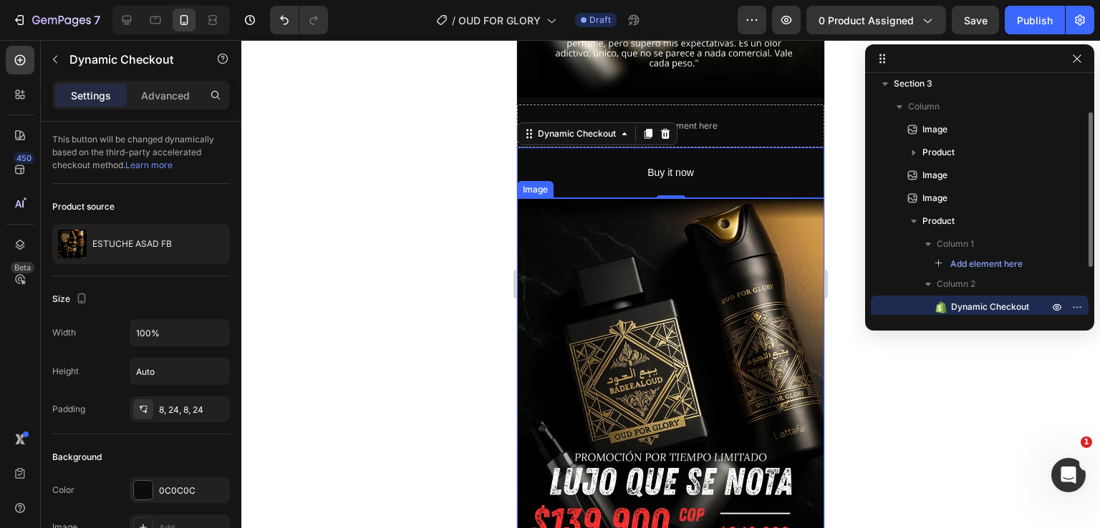
click at [647, 328] on img at bounding box center [670, 375] width 307 height 354
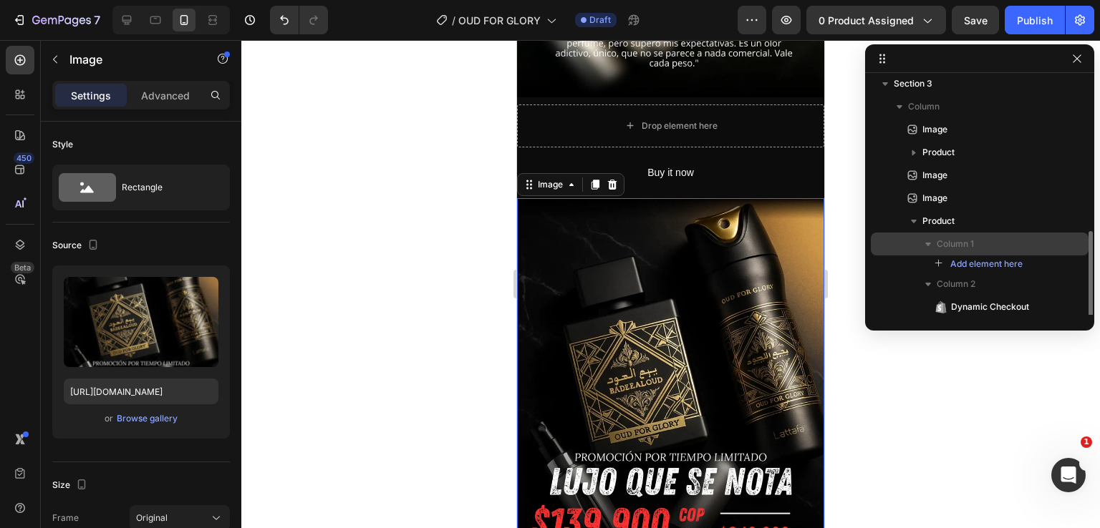
scroll to position [124, 0]
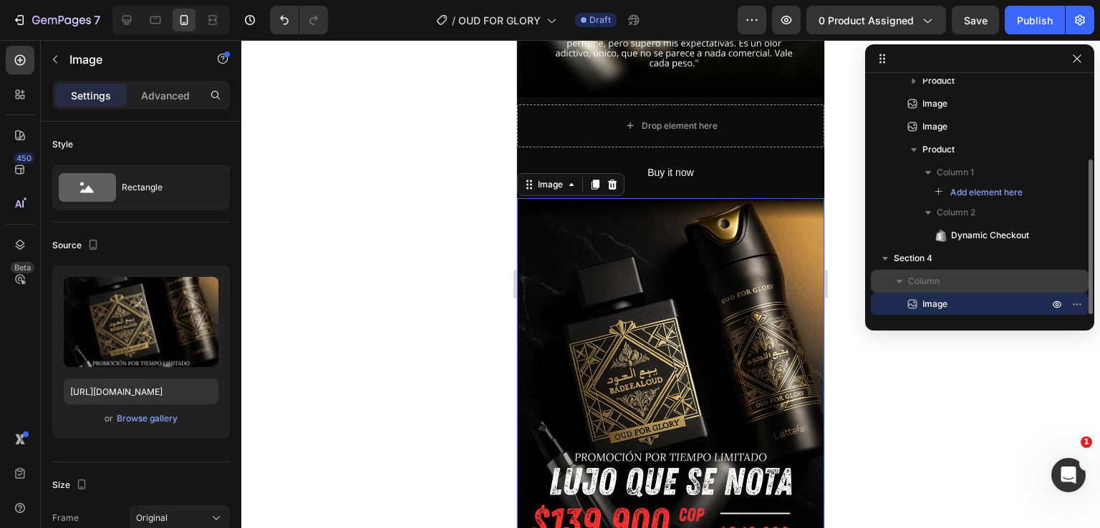
click at [957, 286] on p "Column" at bounding box center [979, 281] width 143 height 14
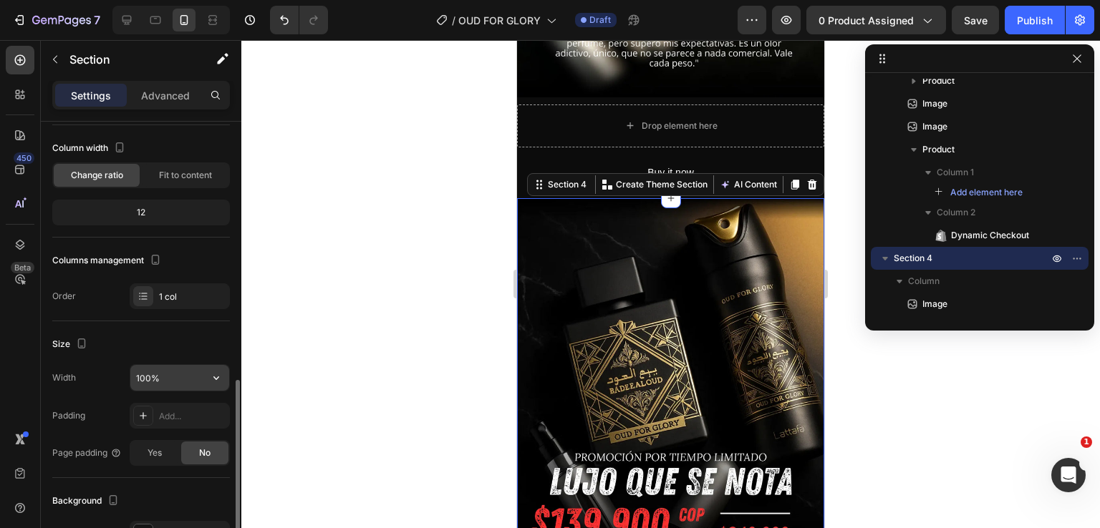
scroll to position [215, 0]
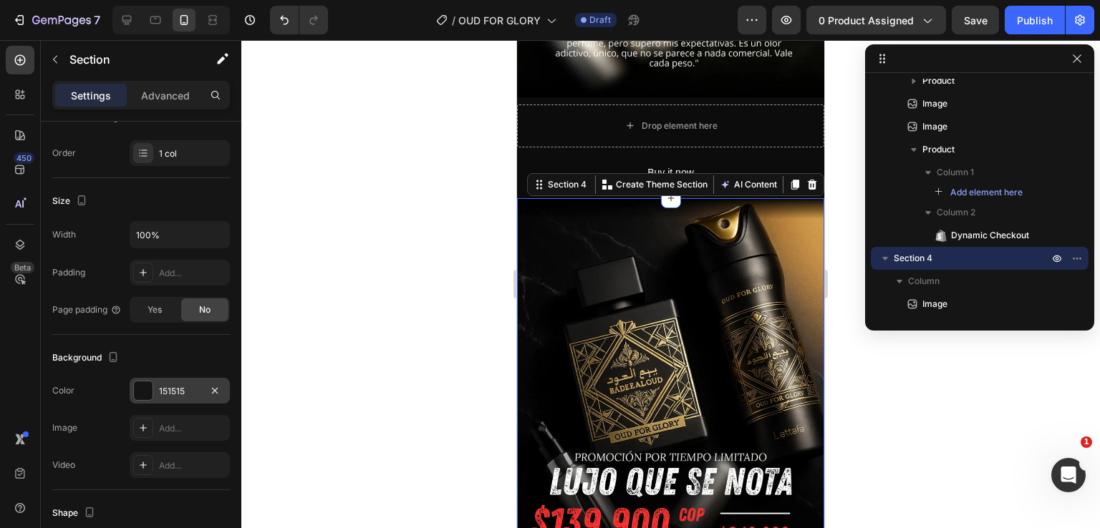
click at [139, 392] on div at bounding box center [143, 391] width 19 height 19
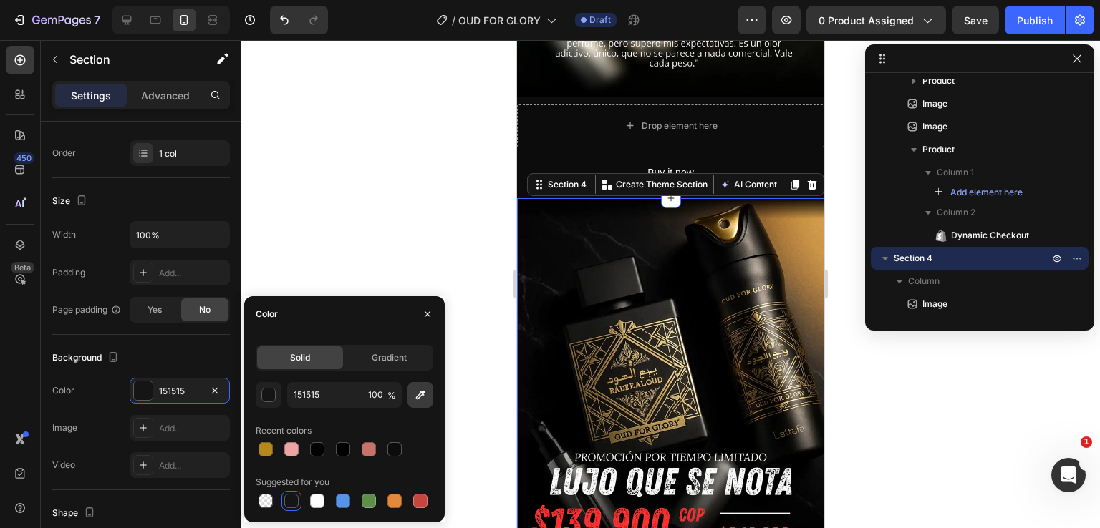
click at [425, 399] on icon "button" at bounding box center [420, 395] width 14 height 14
type input "000000"
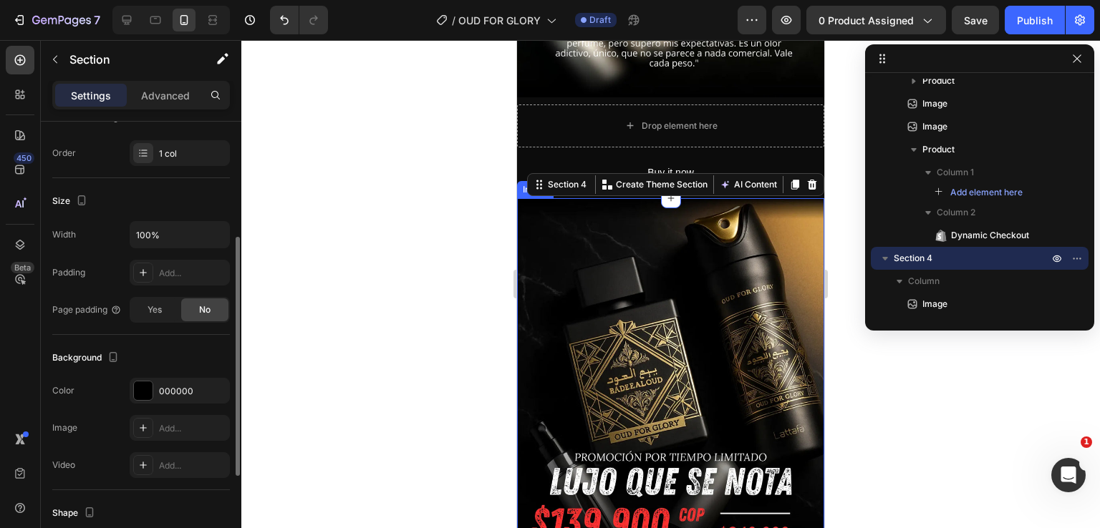
click at [218, 356] on div "Background" at bounding box center [141, 358] width 178 height 23
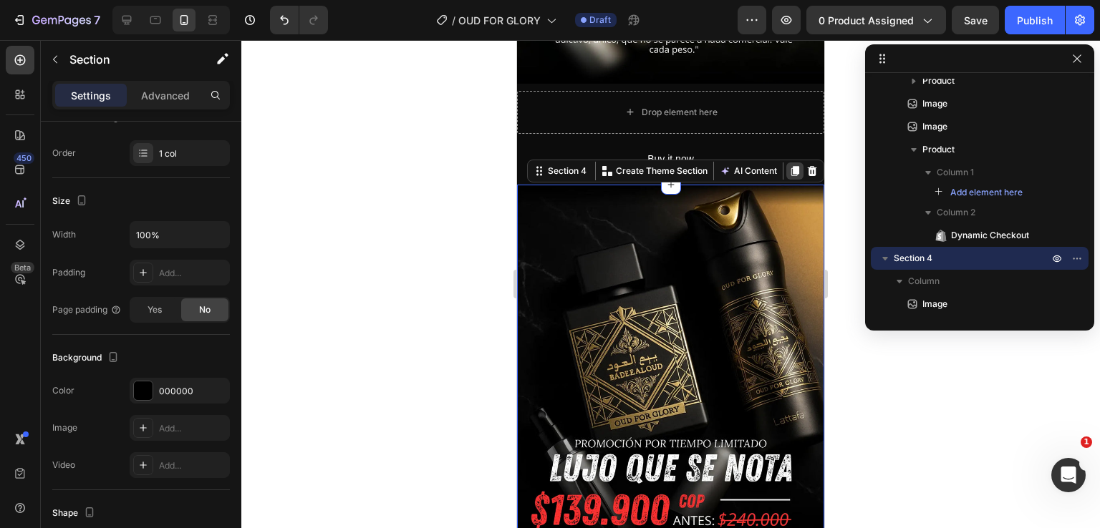
scroll to position [1346, 0]
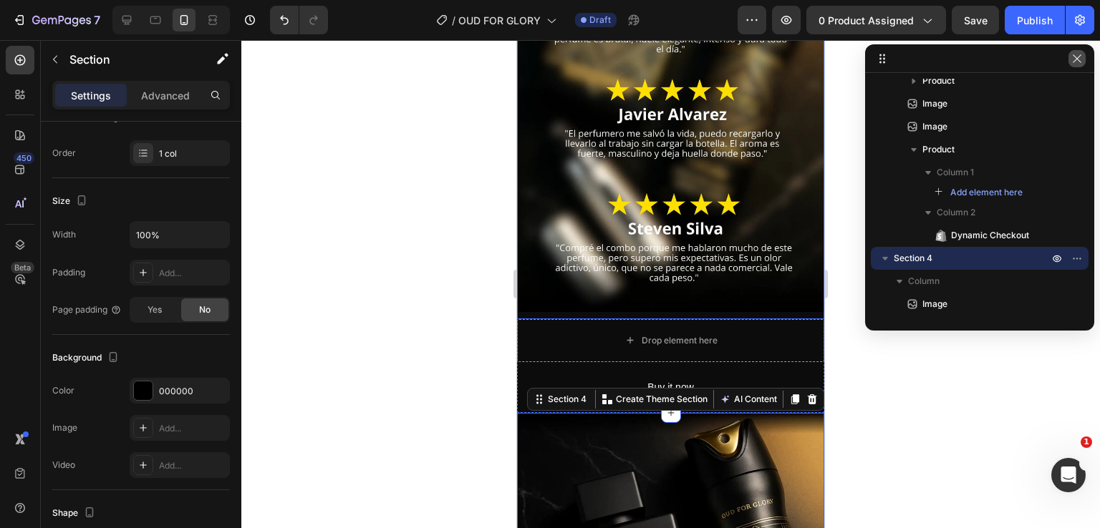
click at [1080, 62] on icon "button" at bounding box center [1076, 58] width 11 height 11
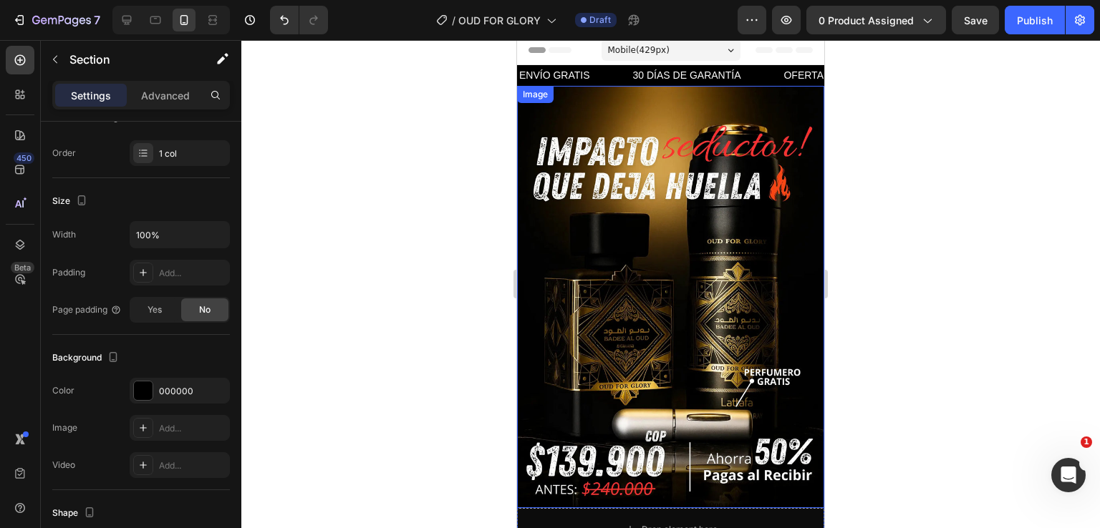
scroll to position [0, 0]
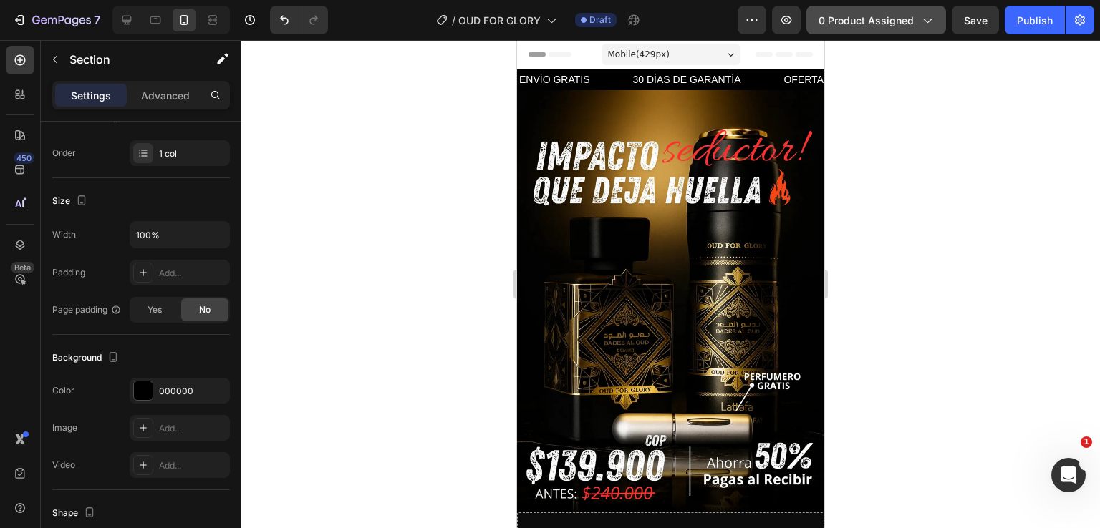
click at [904, 16] on span "0 product assigned" at bounding box center [865, 20] width 95 height 15
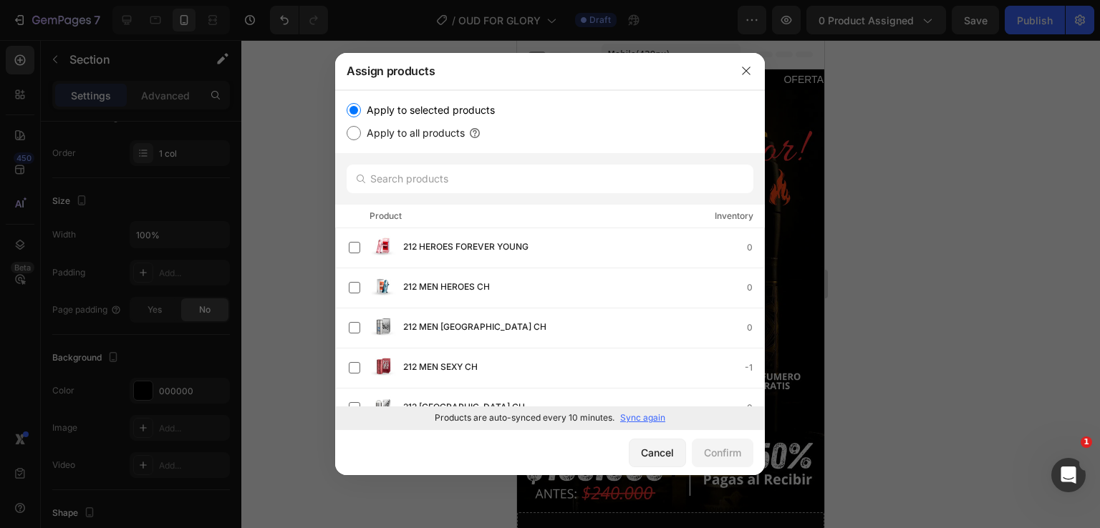
click at [635, 417] on p "Sync again" at bounding box center [642, 418] width 45 height 13
click at [748, 81] on button "button" at bounding box center [746, 70] width 23 height 23
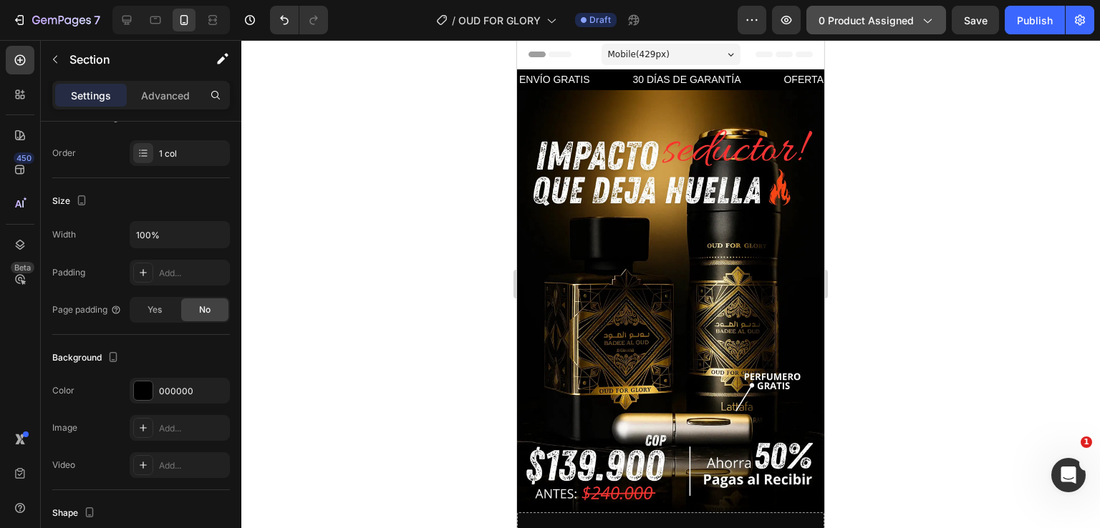
click at [860, 13] on span "0 product assigned" at bounding box center [865, 20] width 95 height 15
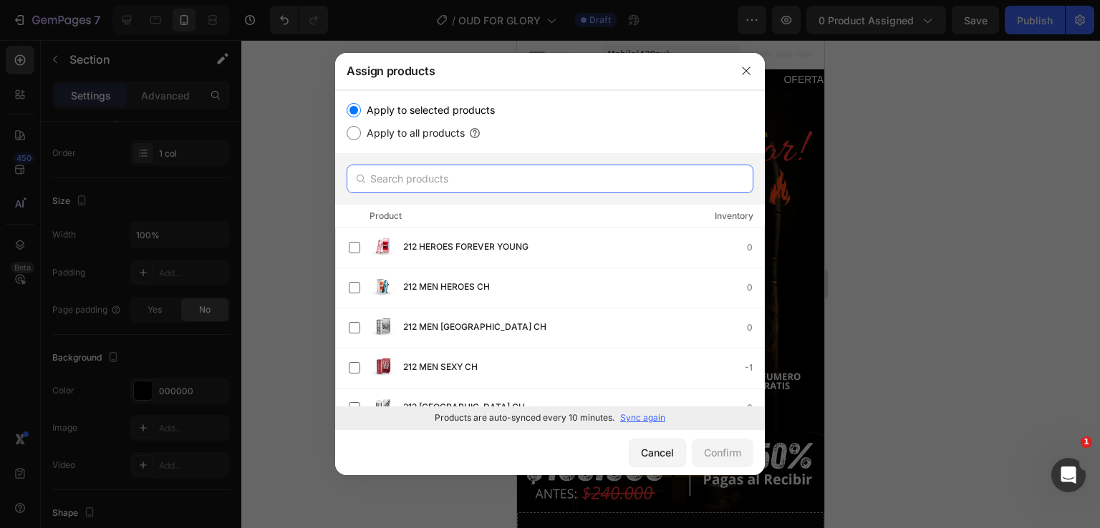
click at [642, 180] on input "text" at bounding box center [550, 179] width 407 height 29
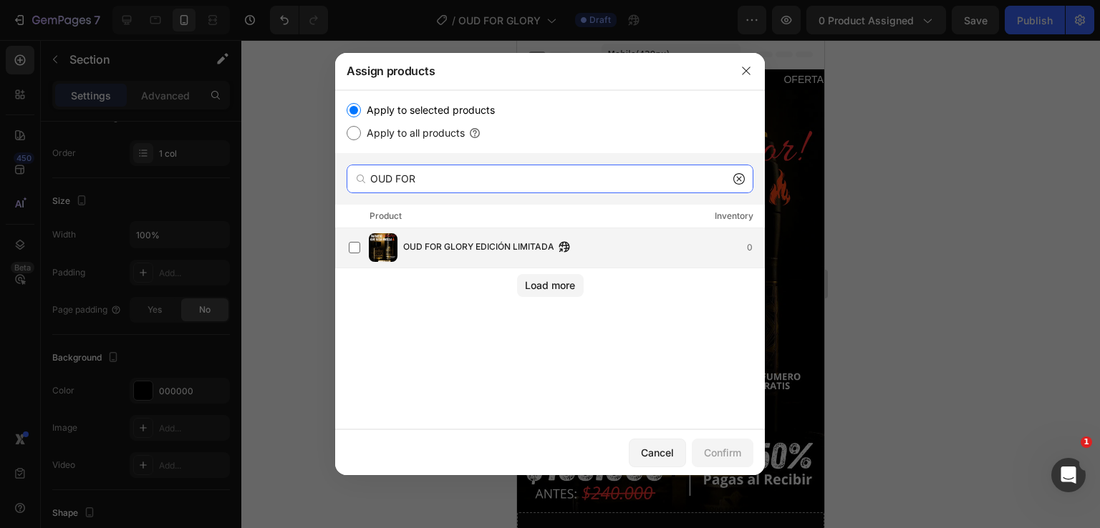
type input "OUD FOR"
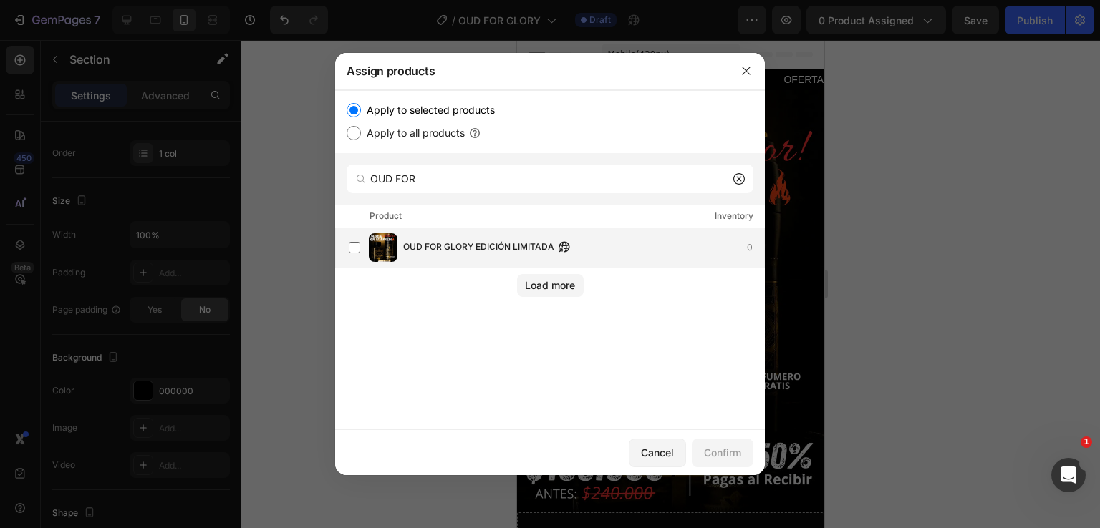
click at [621, 243] on div "OUD FOR GLORY EDICIÓN LIMITADA 0" at bounding box center [583, 248] width 361 height 16
click at [718, 456] on div "Confirm" at bounding box center [722, 452] width 37 height 15
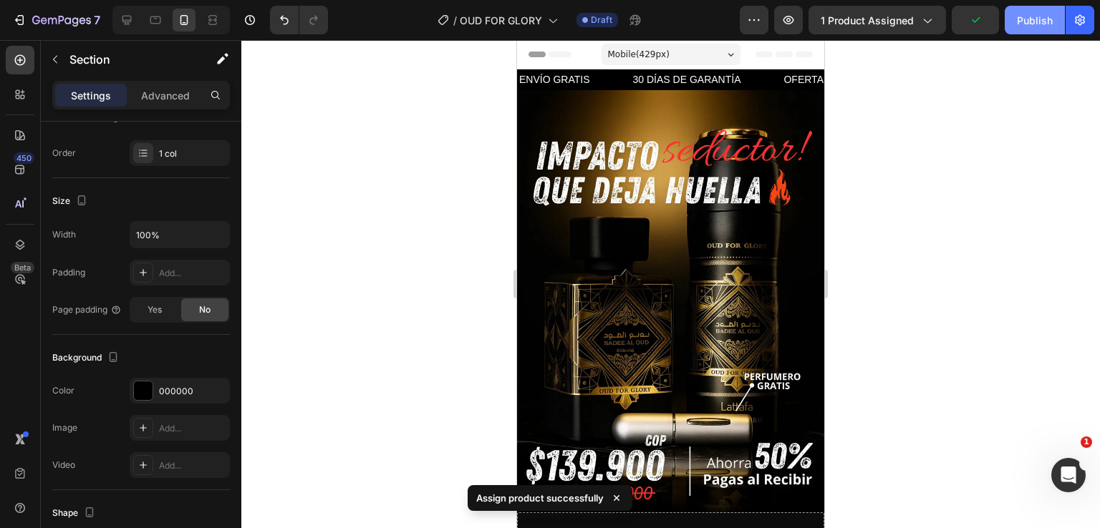
click at [1025, 20] on div "Publish" at bounding box center [1035, 20] width 36 height 15
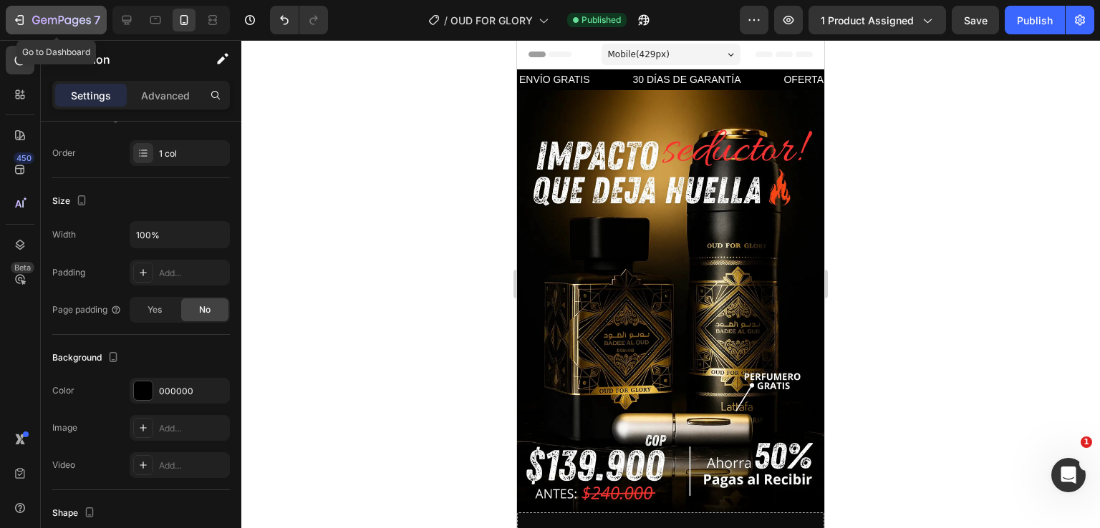
click at [48, 21] on icon "button" at bounding box center [52, 21] width 9 height 6
